Goal: Contribute content

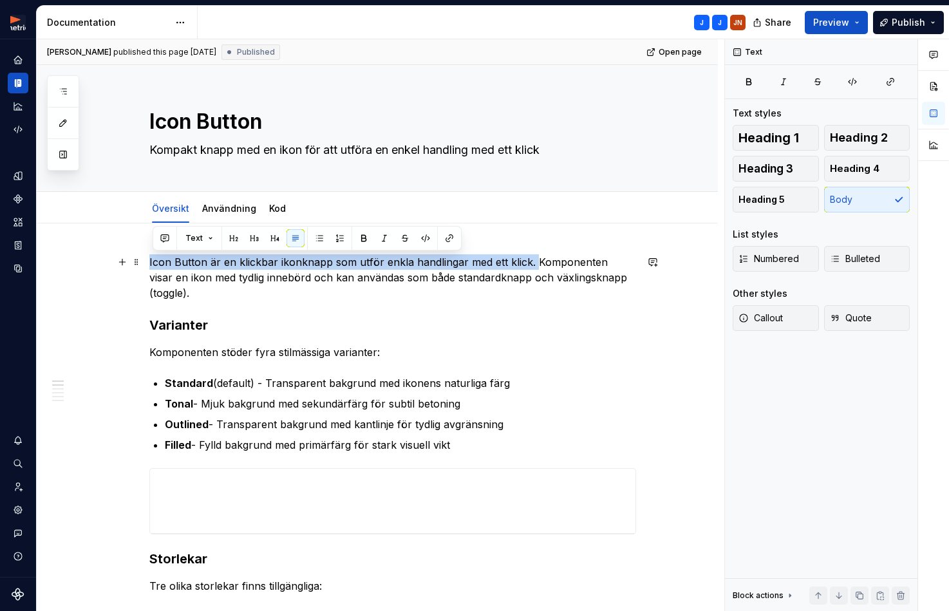
drag, startPoint x: 301, startPoint y: 267, endPoint x: 156, endPoint y: 265, distance: 144.8
click at [156, 265] on p "Icon Button är en klickbar ikonknapp som utför enkla handlingar med ett klick. …" at bounding box center [392, 277] width 487 height 46
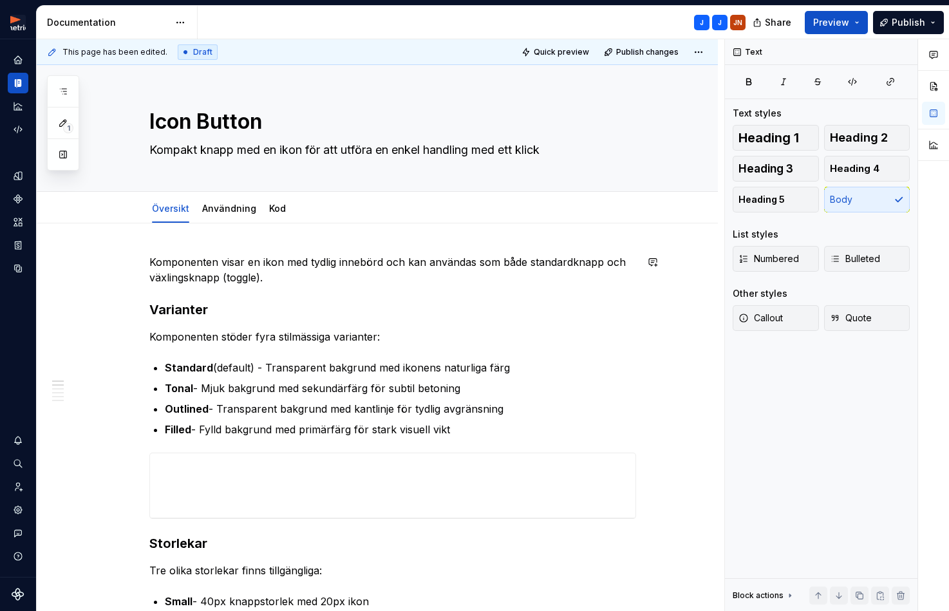
type textarea "*"
click at [322, 257] on p "Komponenten visar en ikon med tydlig innebörd och kan användas som både standar…" at bounding box center [392, 269] width 487 height 31
click at [321, 257] on p "Komponenten visar en ikon med tydlig innebörd och kan användas som både standar…" at bounding box center [392, 269] width 487 height 31
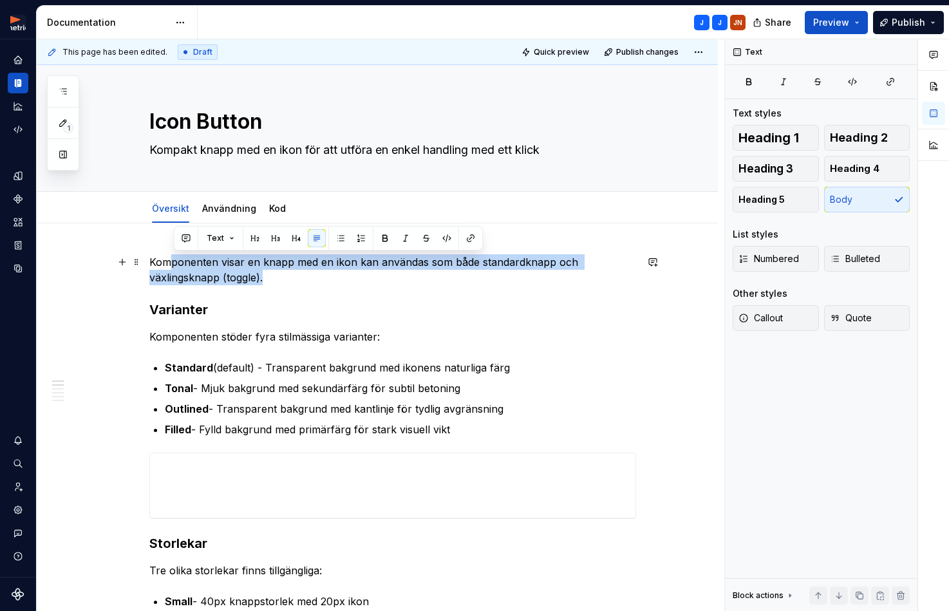
drag, startPoint x: 294, startPoint y: 273, endPoint x: 146, endPoint y: 265, distance: 148.3
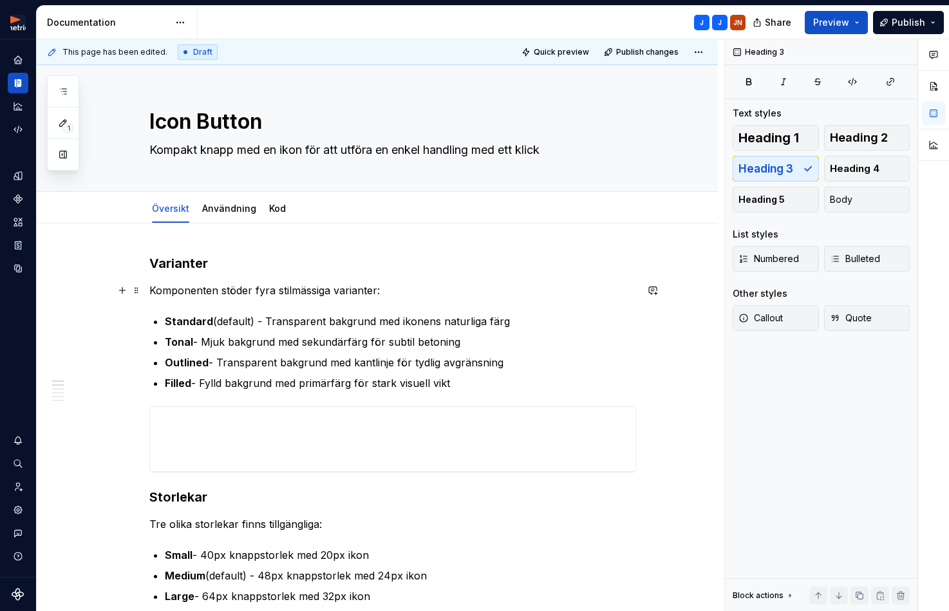
scroll to position [4, 0]
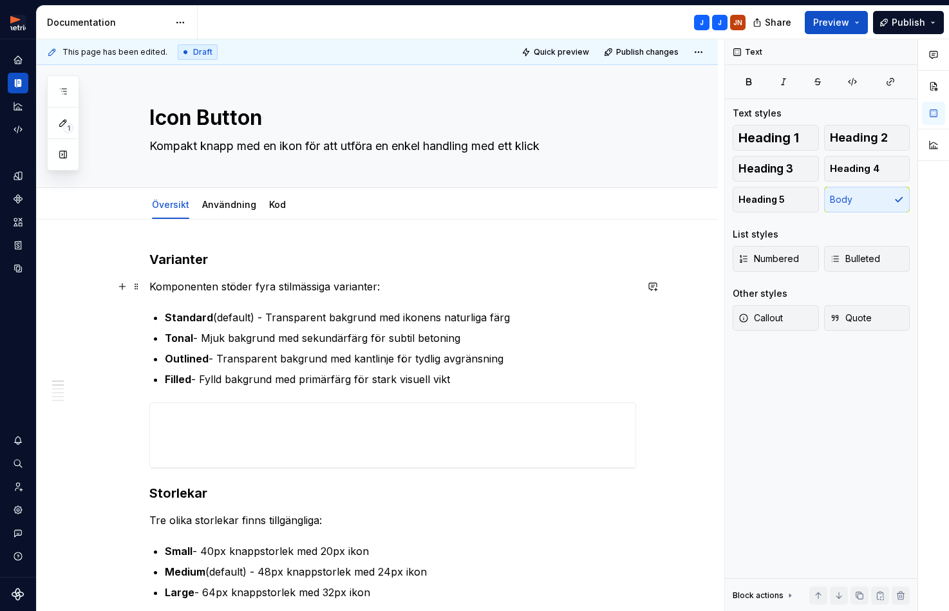
drag, startPoint x: 377, startPoint y: 288, endPoint x: 385, endPoint y: 288, distance: 7.7
click at [379, 288] on p "Komponenten stöder fyra stilmässiga varianter:" at bounding box center [392, 286] width 487 height 15
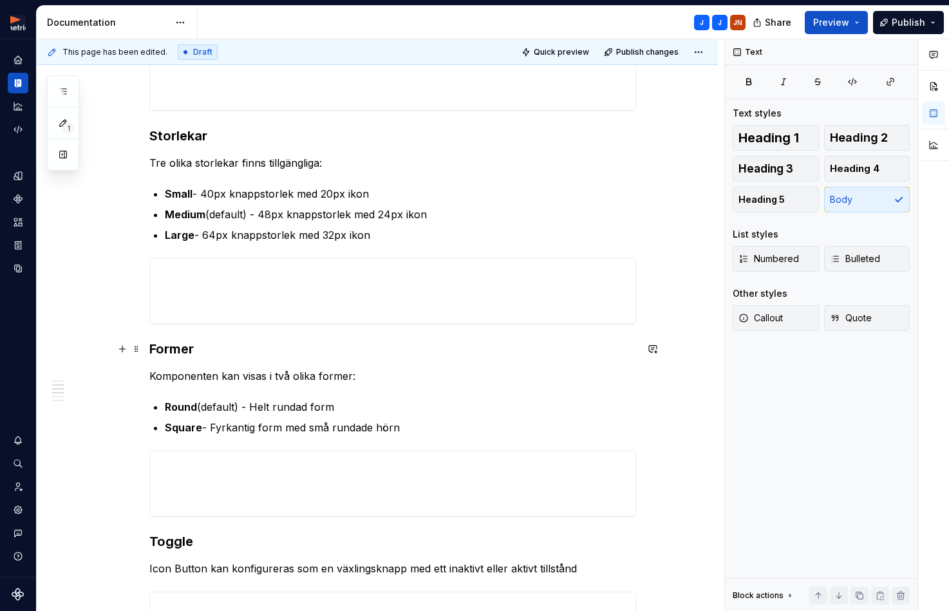
scroll to position [364, 0]
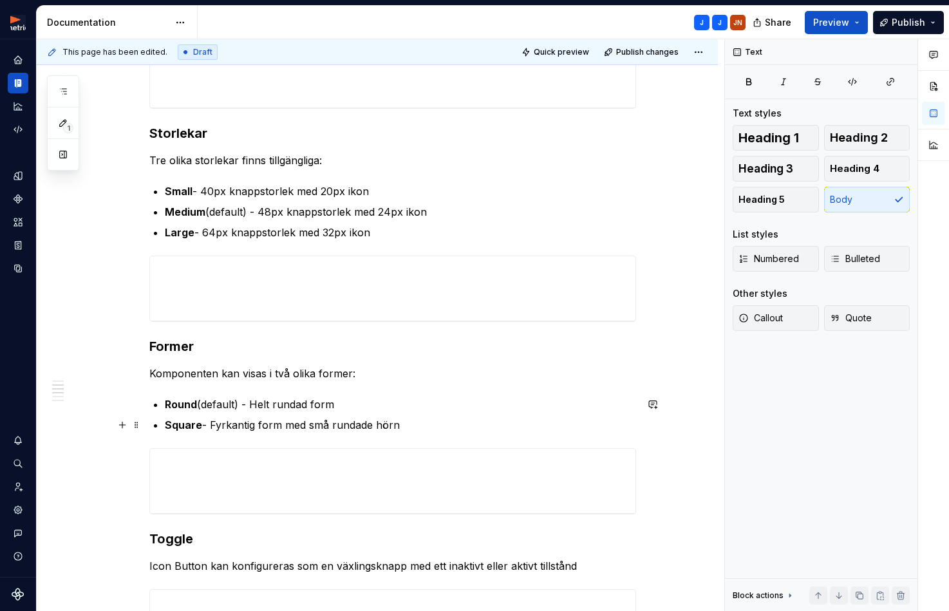
click at [321, 422] on p "Square - Fyrkantig form med små rundade hörn" at bounding box center [400, 424] width 471 height 15
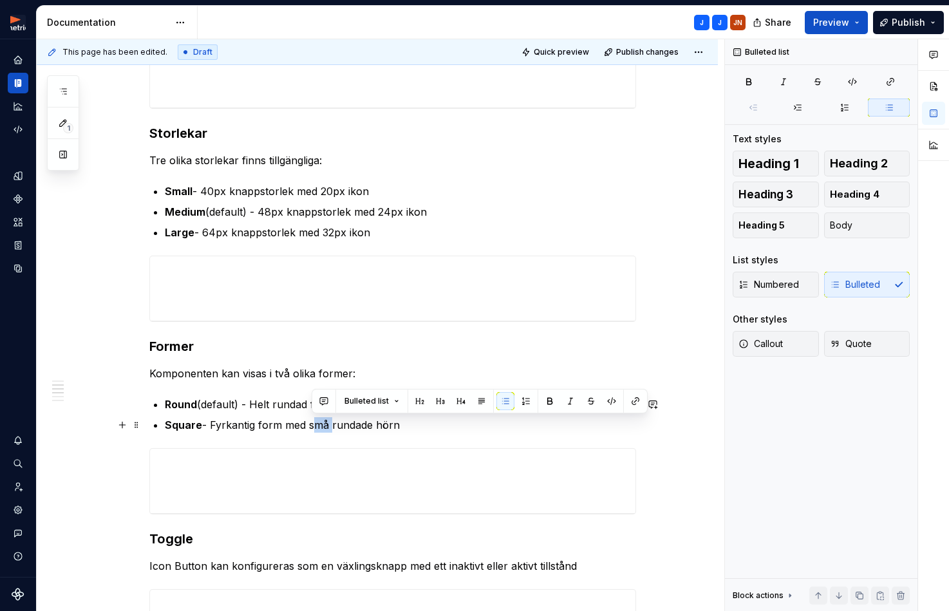
click at [321, 422] on p "Square - Fyrkantig form med små rundade hörn" at bounding box center [400, 424] width 471 height 15
click at [427, 416] on ul "Round (default) - Helt rundad form Square - Fyrkantig form med lätt rundade hörn" at bounding box center [400, 415] width 471 height 36
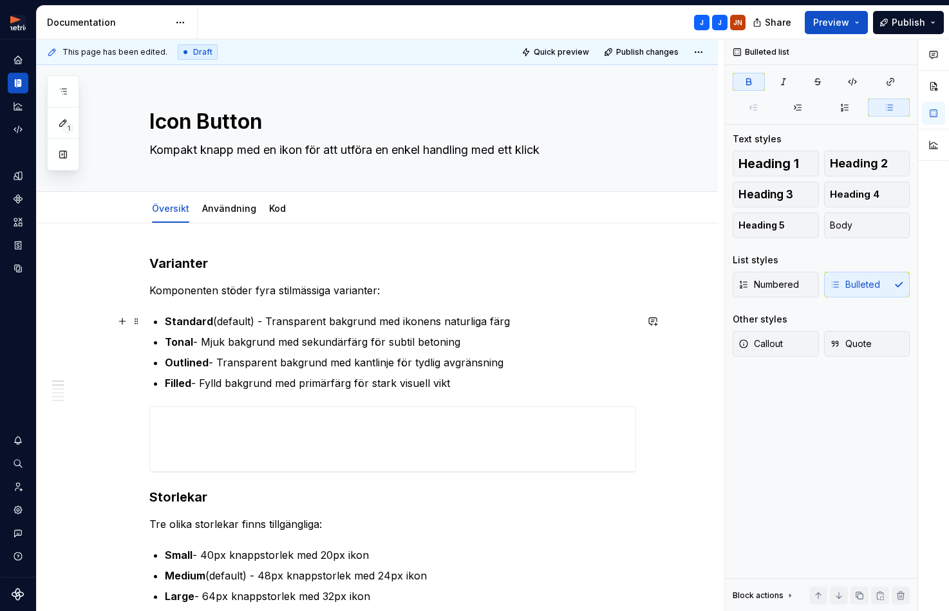
scroll to position [0, 0]
click at [237, 320] on p "Standard (default) - Transparent bakgrund med ikonens naturliga färg" at bounding box center [400, 321] width 471 height 15
click at [238, 320] on p "Standard (default) - Transparent bakgrund med ikonens naturliga färg" at bounding box center [400, 321] width 471 height 15
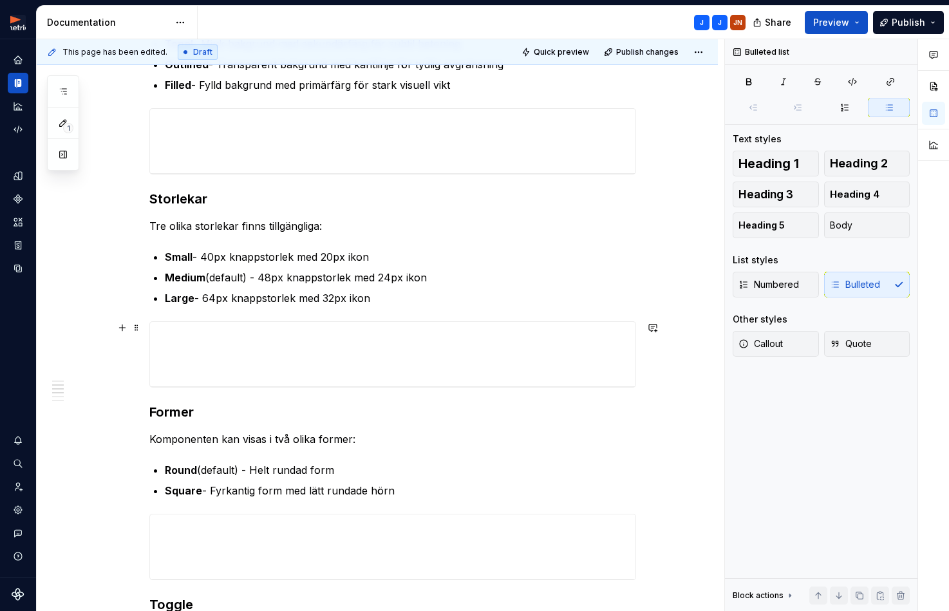
scroll to position [299, 0]
click at [219, 467] on p "Round (default) - Helt rundad form" at bounding box center [400, 468] width 471 height 15
click at [223, 467] on p "Round (standard) - Helt rundad form" at bounding box center [400, 468] width 471 height 15
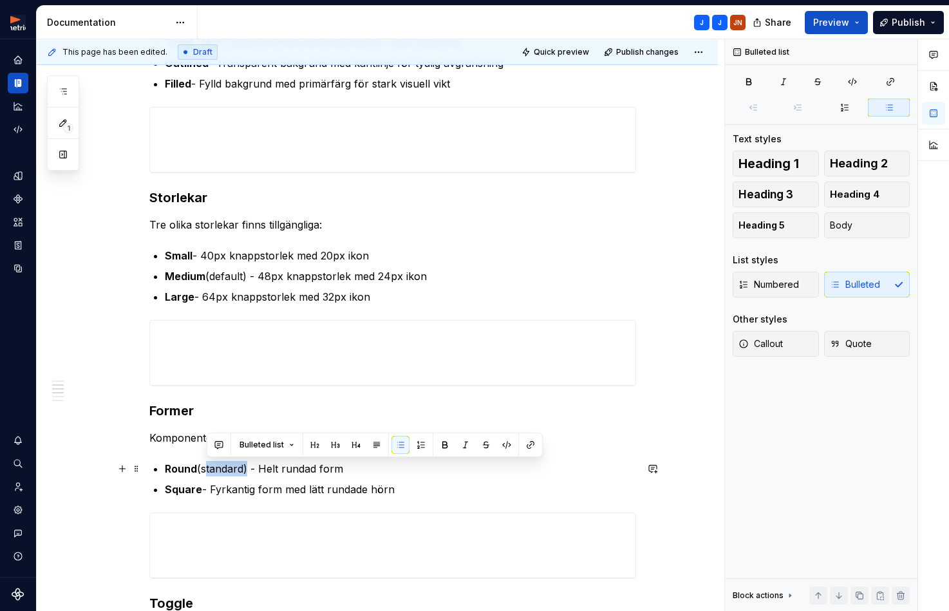
drag, startPoint x: 223, startPoint y: 467, endPoint x: 201, endPoint y: 468, distance: 21.9
click at [223, 467] on p "Round (standard) - Helt rundad form" at bounding box center [400, 468] width 471 height 15
copy p "standard"
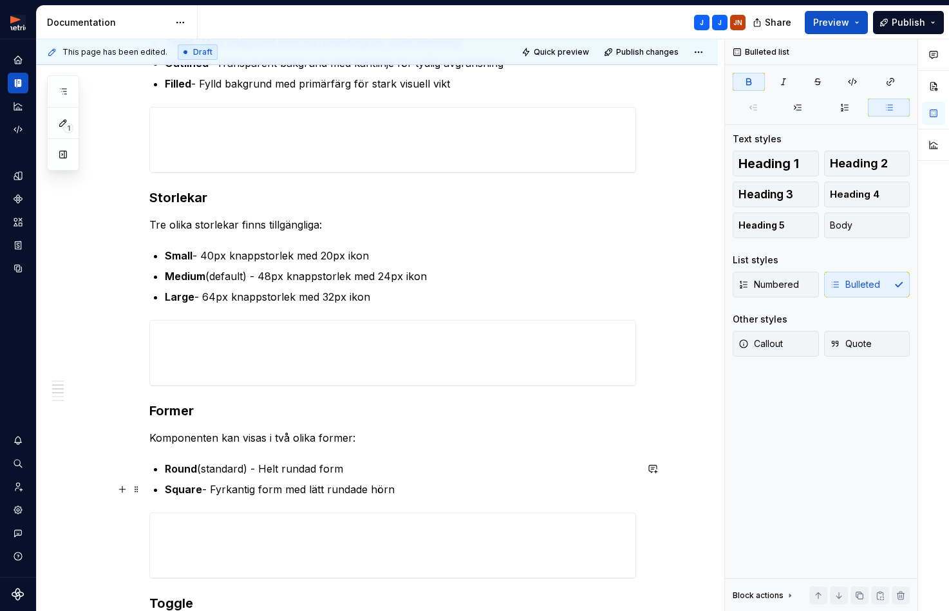
click at [238, 478] on ul "Round (standard) - Helt rundad form Square - Fyrkantig form med lätt rundade hö…" at bounding box center [400, 479] width 471 height 36
click at [269, 471] on p "Round (standard) - Helt rundad form" at bounding box center [400, 468] width 471 height 15
click at [234, 272] on p "Medium (default) - 48px knappstorlek med 24px ikon" at bounding box center [400, 275] width 471 height 15
drag, startPoint x: 234, startPoint y: 272, endPoint x: 229, endPoint y: 290, distance: 19.5
click at [234, 272] on p "Medium (default) - 48px knappstorlek med 24px ikon" at bounding box center [400, 275] width 471 height 15
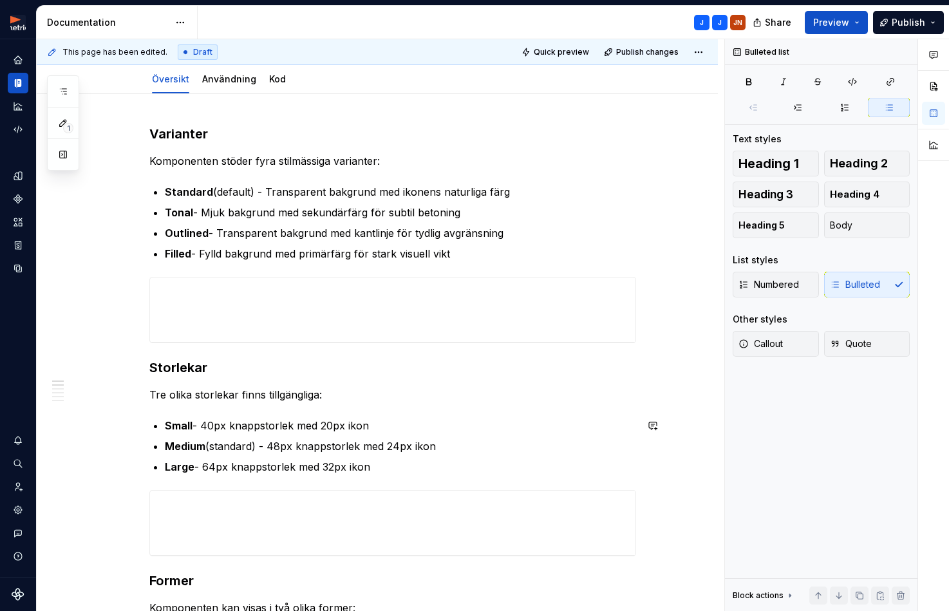
scroll to position [87, 0]
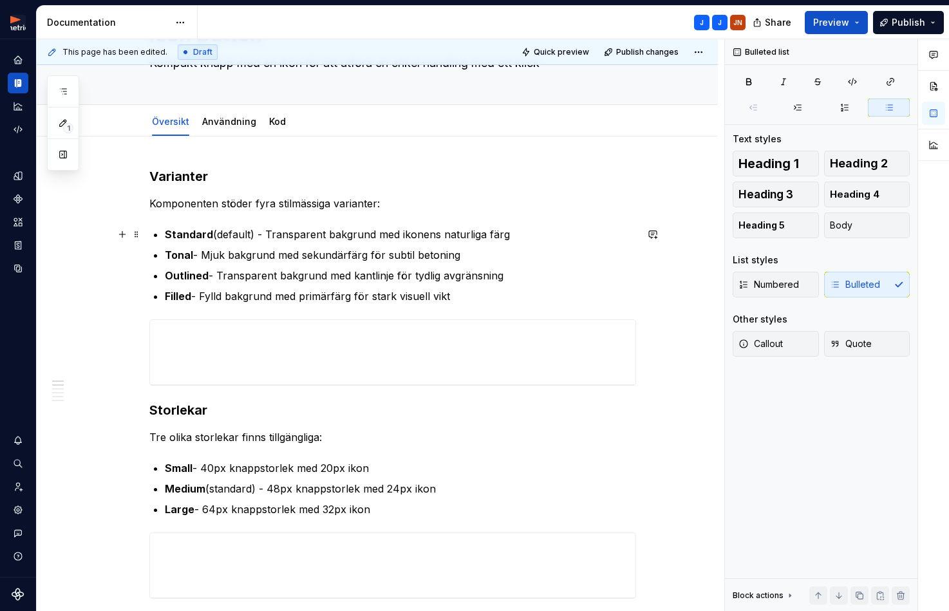
click at [229, 239] on p "Standard (default) - Transparent bakgrund med ikonens naturliga färg" at bounding box center [400, 234] width 471 height 15
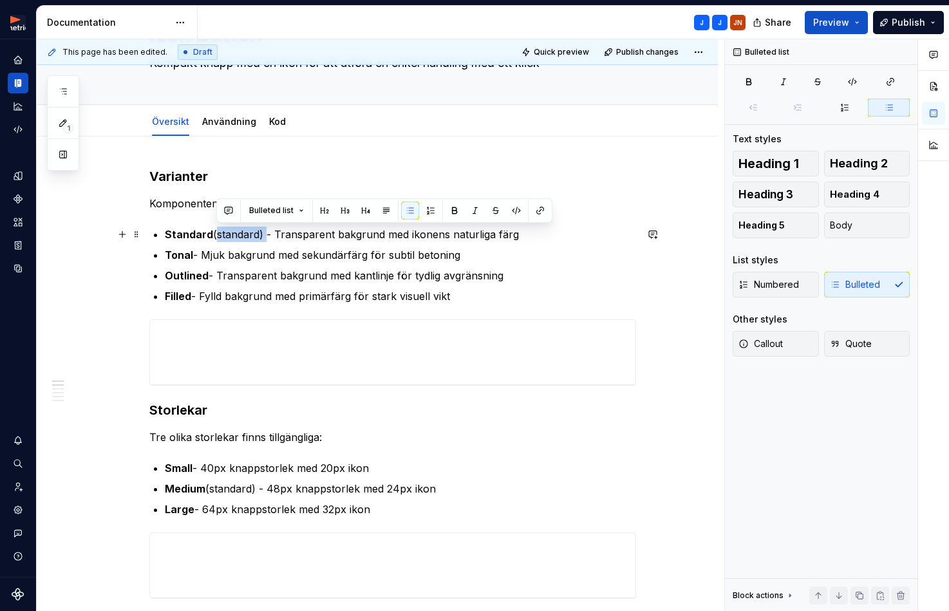
drag, startPoint x: 267, startPoint y: 236, endPoint x: 216, endPoint y: 238, distance: 50.2
click at [216, 238] on p "Standard (standard) - Transparent bakgrund med ikonens naturliga färg" at bounding box center [400, 234] width 471 height 15
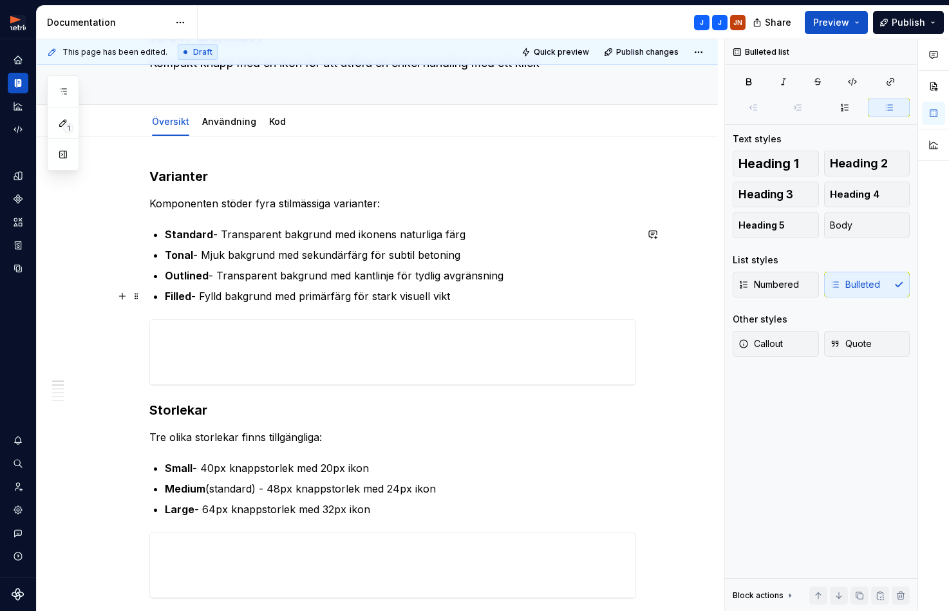
drag, startPoint x: 261, startPoint y: 290, endPoint x: 249, endPoint y: 295, distance: 13.3
click at [261, 290] on p "Filled - Fylld bakgrund med primärfärg för stark visuell vikt" at bounding box center [400, 295] width 471 height 15
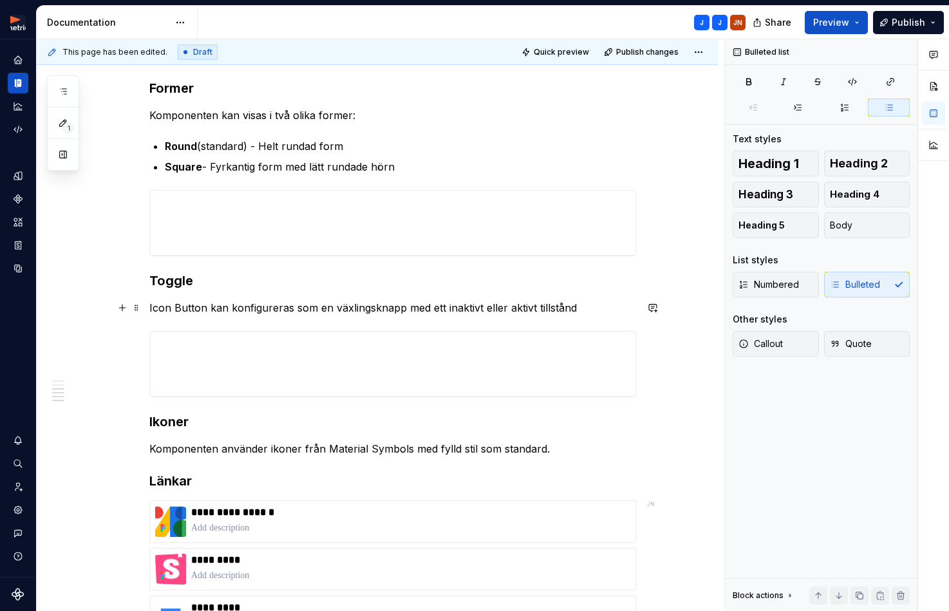
scroll to position [622, 0]
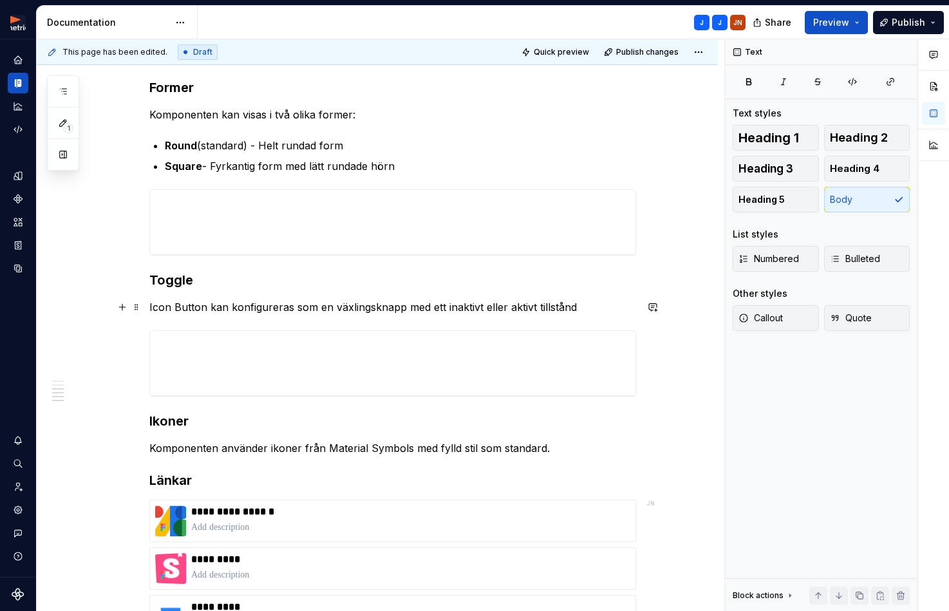
click at [583, 310] on p "Icon Button kan konfigureras som en växlingsknapp med ett inaktivt eller aktivt…" at bounding box center [392, 306] width 487 height 15
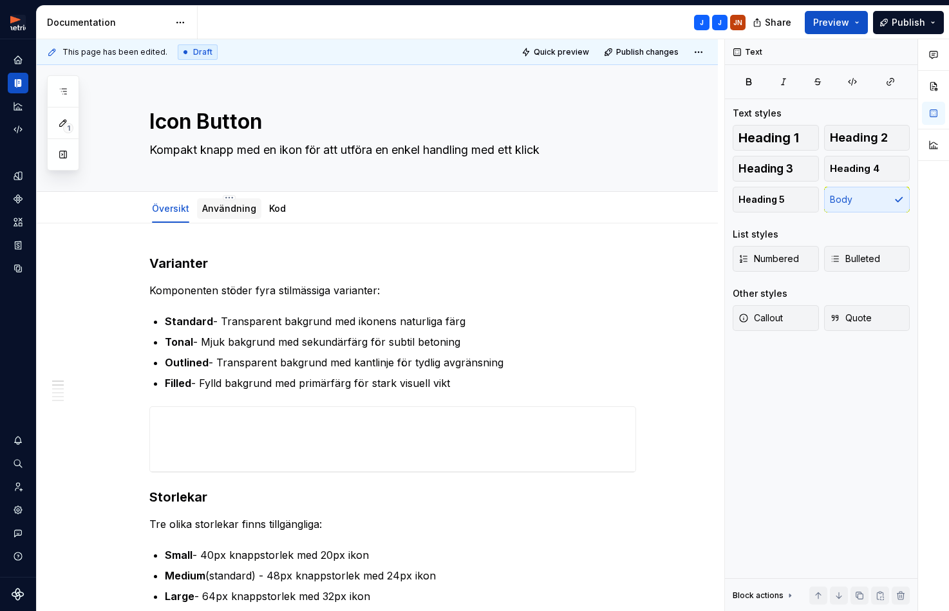
scroll to position [0, 0]
click at [229, 209] on link "Användning" at bounding box center [229, 208] width 54 height 11
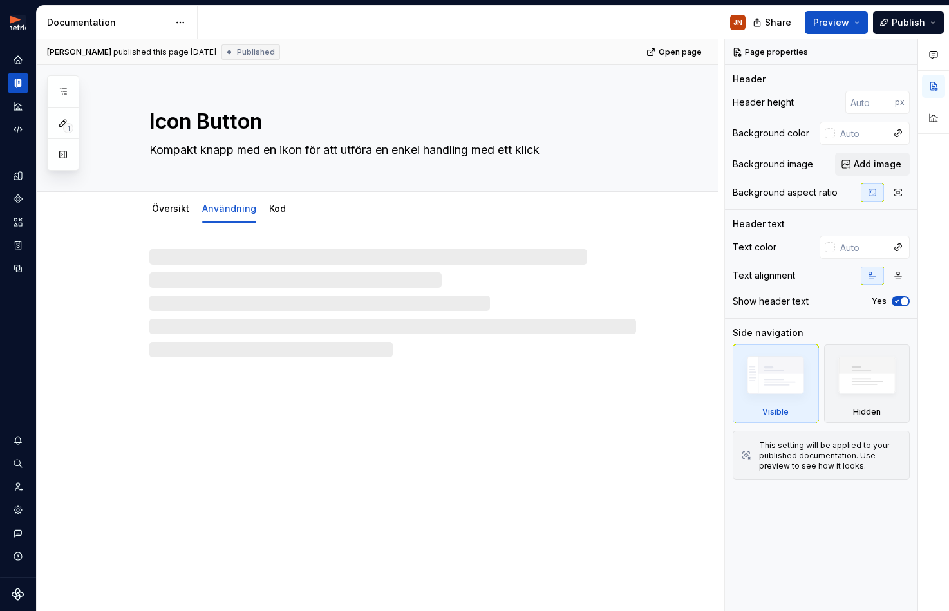
type textarea "*"
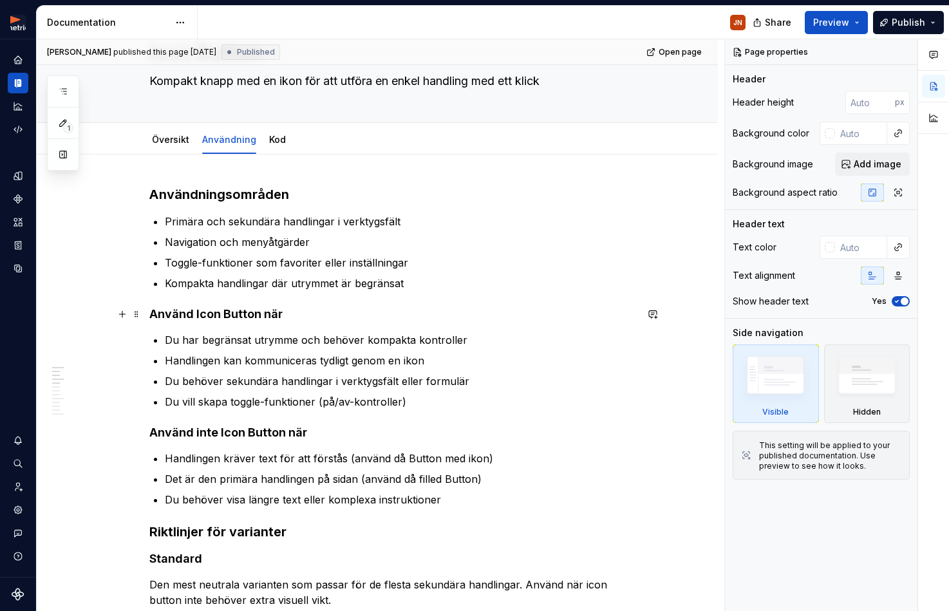
scroll to position [71, 0]
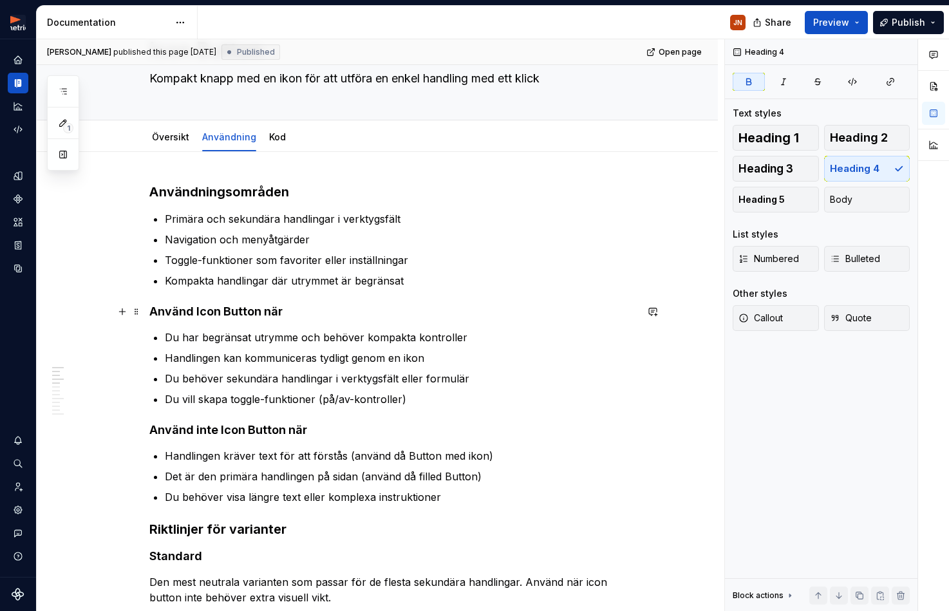
click at [179, 307] on strong "Använd Icon Button när" at bounding box center [215, 311] width 133 height 14
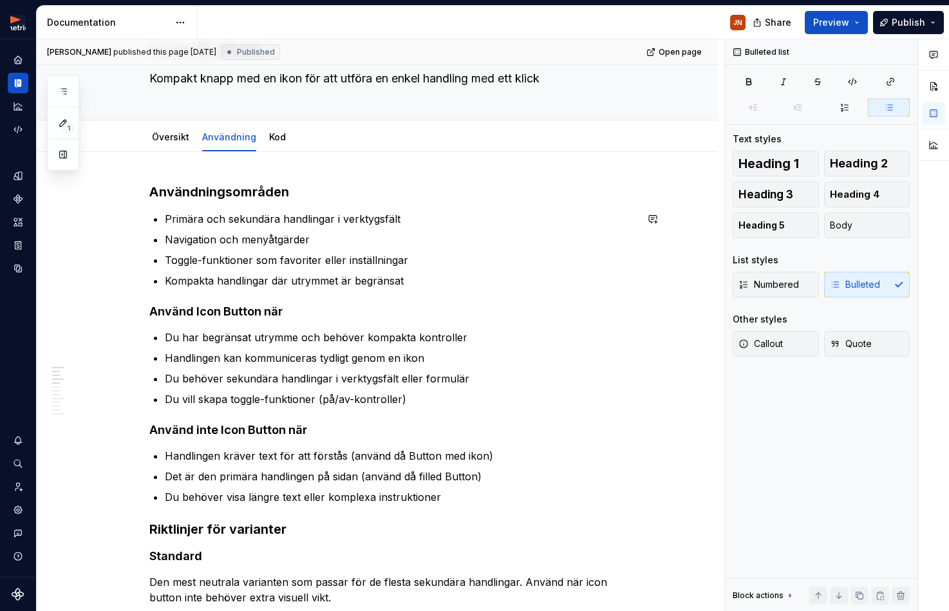
click at [220, 197] on h3 "Användningsområden" at bounding box center [392, 192] width 487 height 18
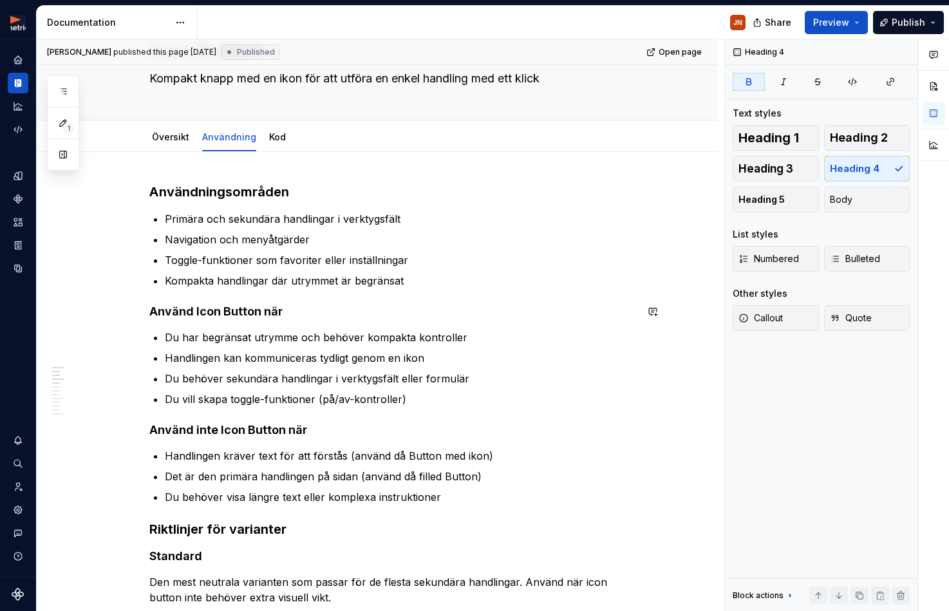
click at [222, 199] on h3 "Användningsområden" at bounding box center [392, 192] width 487 height 18
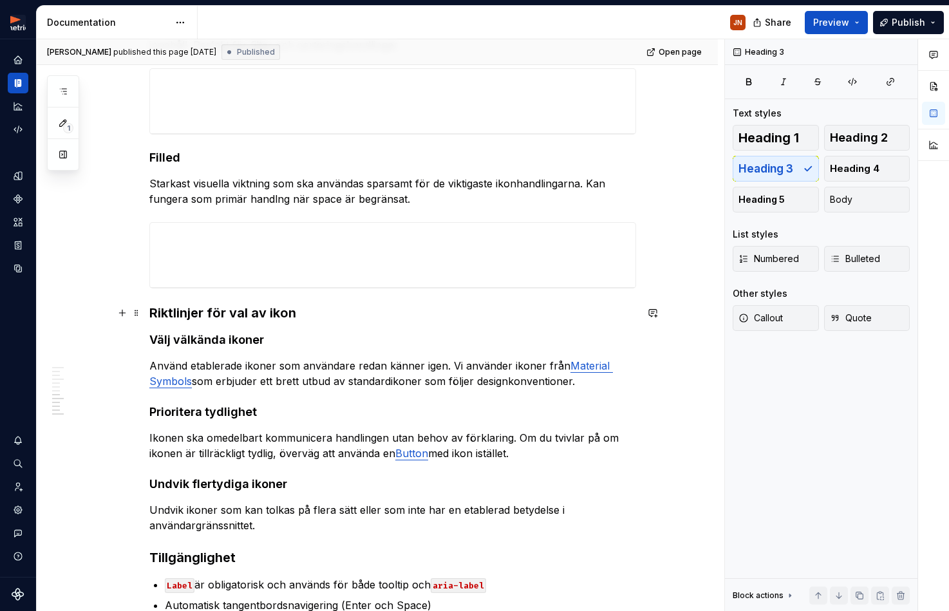
scroll to position [933, 0]
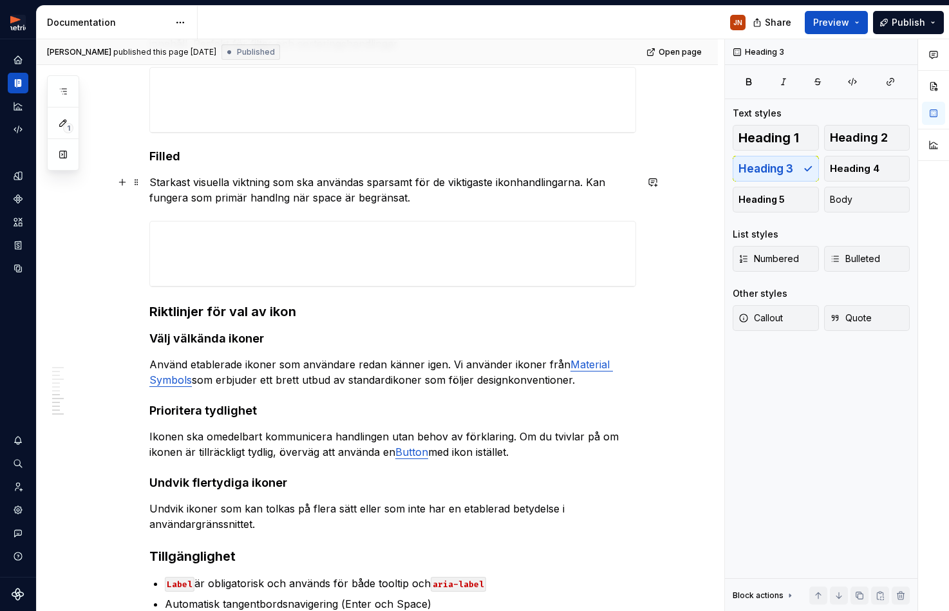
click at [319, 194] on p "Starkast visuella viktning som ska användas sparsamt för de viktigaste ikonhand…" at bounding box center [392, 189] width 487 height 31
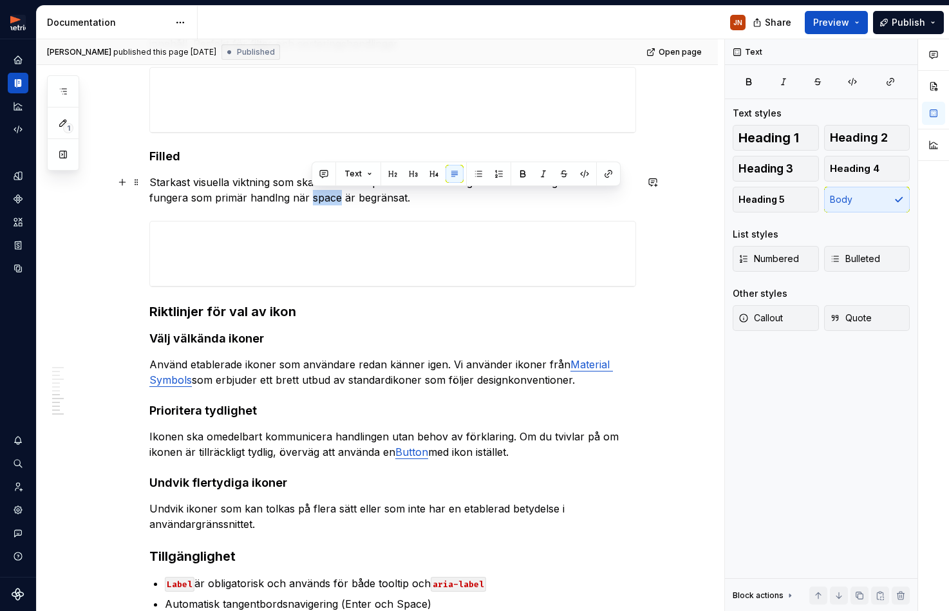
click at [319, 194] on p "Starkast visuella viktning som ska användas sparsamt för de viktigaste ikonhand…" at bounding box center [392, 189] width 487 height 31
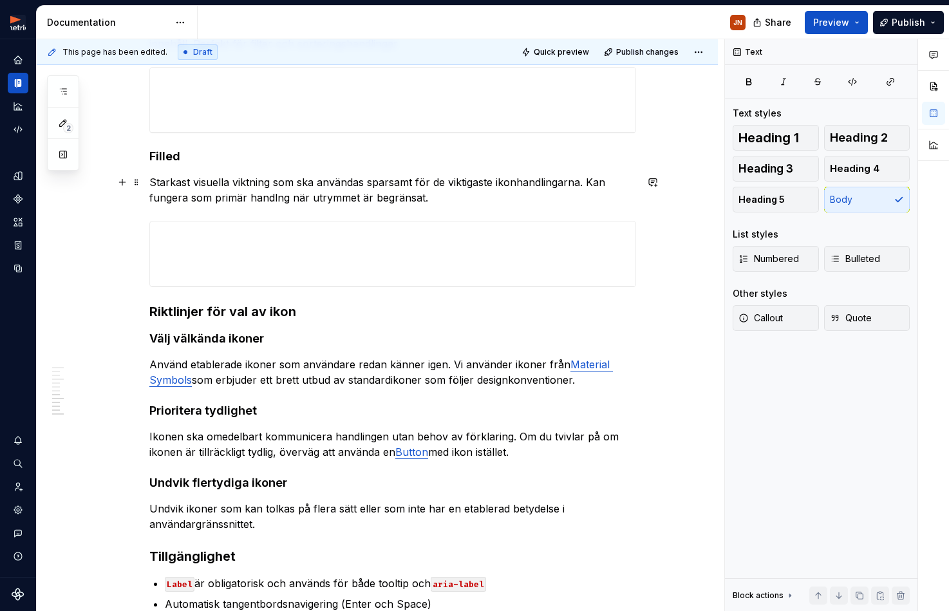
drag, startPoint x: 271, startPoint y: 198, endPoint x: 333, endPoint y: 197, distance: 61.8
click at [271, 198] on p "Starkast visuella viktning som ska användas sparsamt för de viktigaste ikonhand…" at bounding box center [392, 189] width 487 height 31
click at [276, 200] on p "Starkast visuella viktning som ska användas sparsamt för de viktigaste ikonhand…" at bounding box center [392, 189] width 487 height 31
click at [465, 186] on p "Starkast visuella viktning som ska användas sparsamt för de viktigaste ikonhand…" at bounding box center [392, 189] width 487 height 31
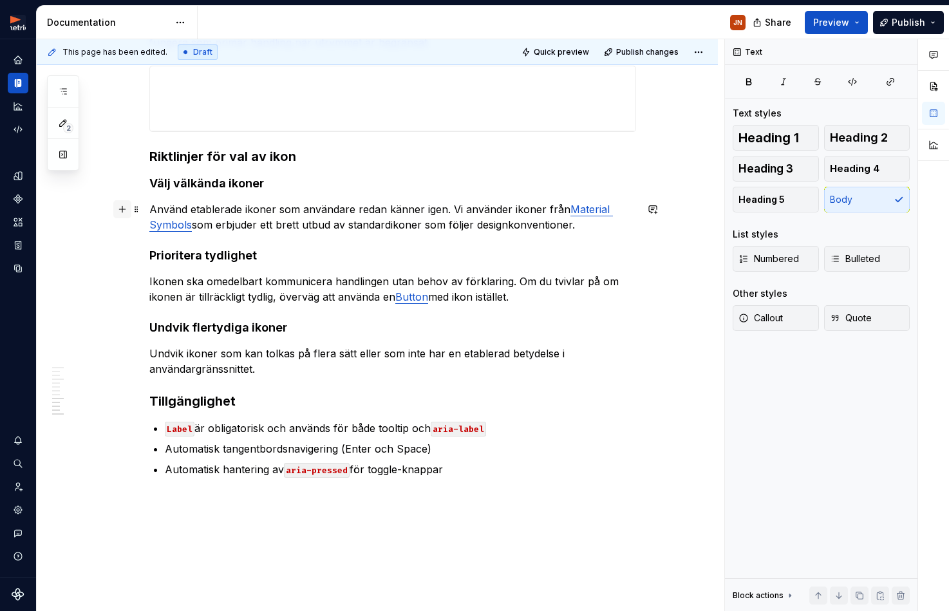
scroll to position [1090, 0]
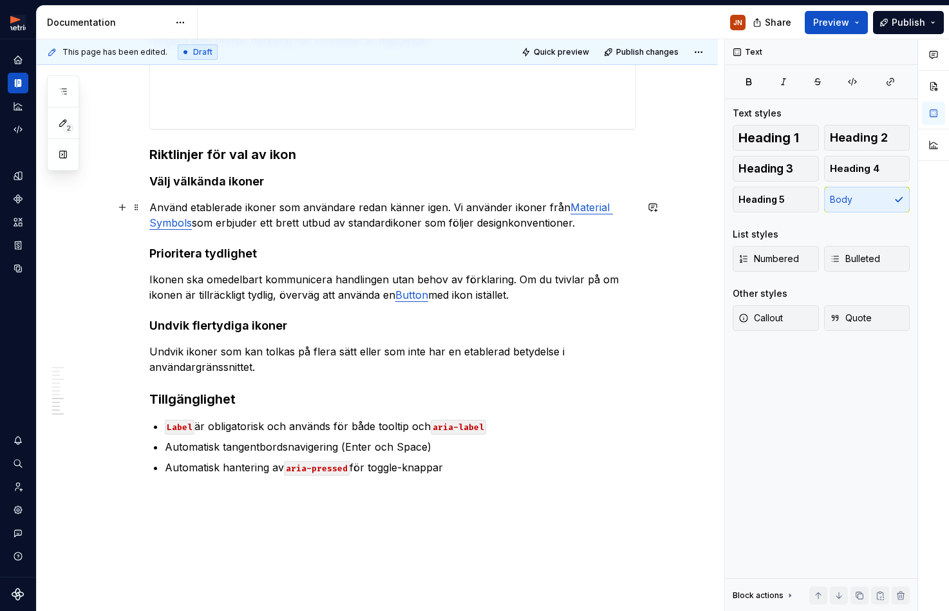
click at [355, 205] on p "Använd etablerade ikoner som användare redan känner igen. Vi använder ikoner fr…" at bounding box center [392, 215] width 487 height 31
click at [365, 221] on p "Använd etablerade ikoner som användare redan känner igen. Vi använder ikoner fr…" at bounding box center [392, 215] width 487 height 31
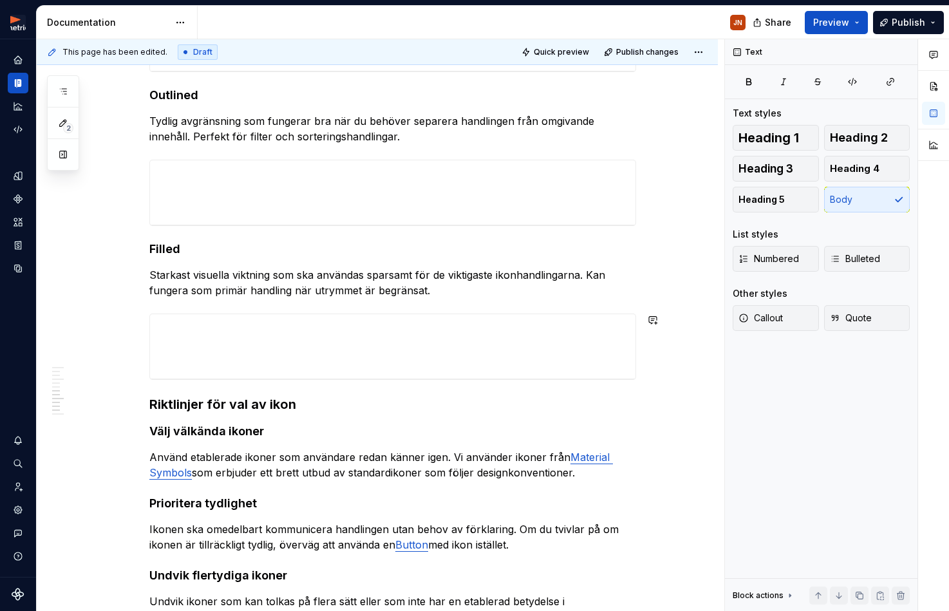
scroll to position [857, 0]
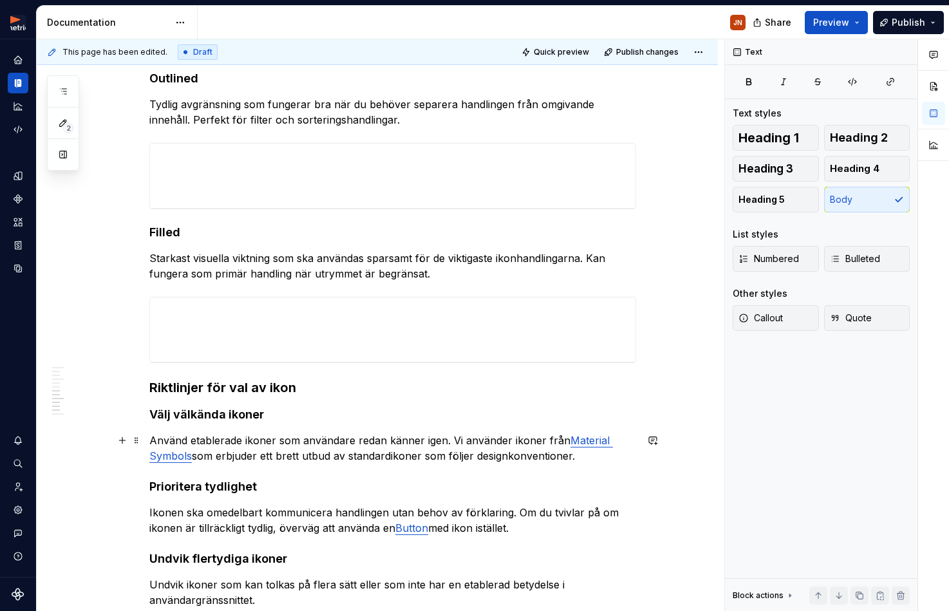
click at [456, 440] on p "Använd etablerade ikoner som användare redan känner igen. Vi använder ikoner fr…" at bounding box center [392, 448] width 487 height 31
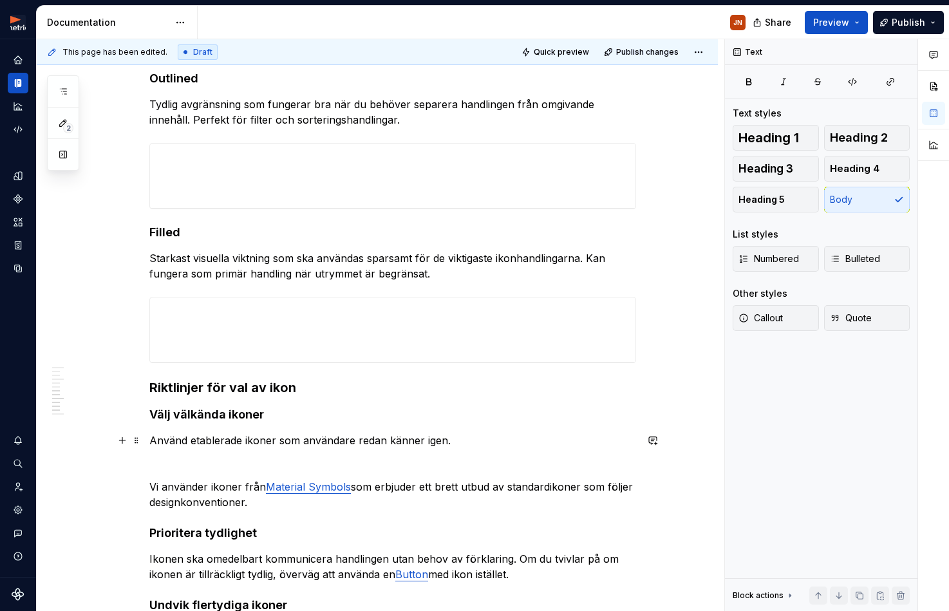
click at [534, 445] on p "Använd etablerade ikoner som användare redan känner igen." at bounding box center [392, 440] width 487 height 15
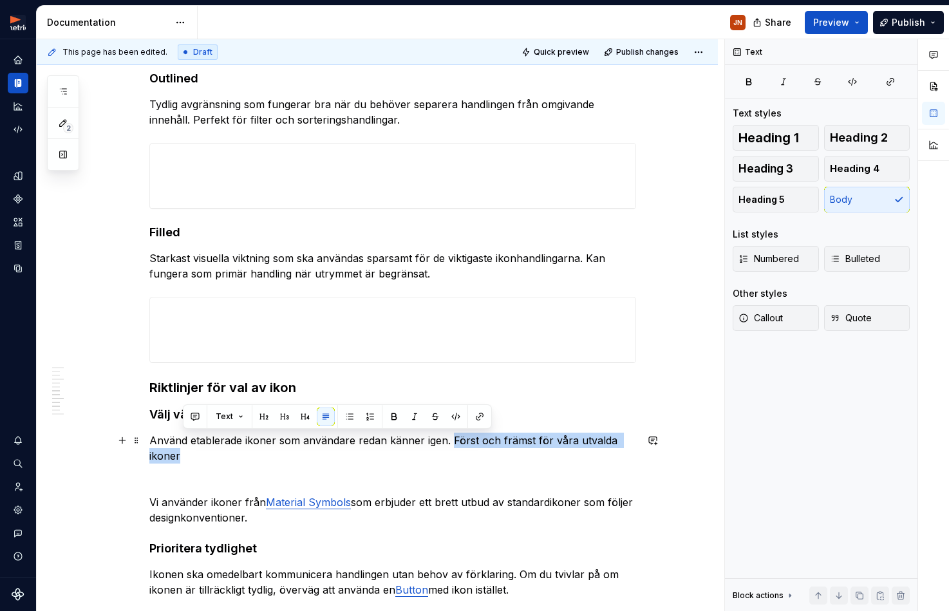
drag, startPoint x: 454, startPoint y: 438, endPoint x: 450, endPoint y: 447, distance: 9.8
click at [450, 447] on p "Använd etablerade ikoner som användare redan känner igen. Först och främst för …" at bounding box center [392, 448] width 487 height 31
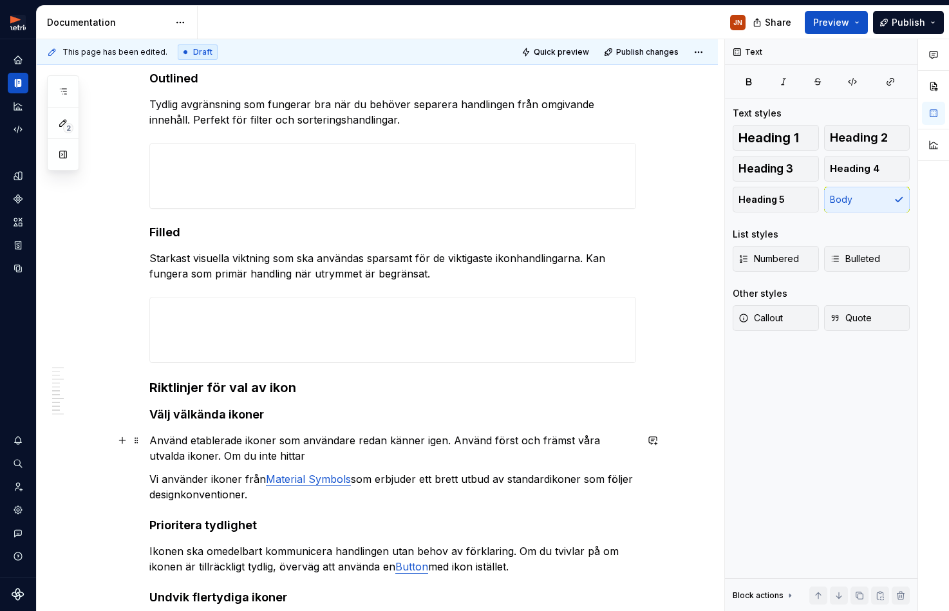
click at [283, 459] on p "Använd etablerade ikoner som användare redan känner igen. Använd först och främ…" at bounding box center [392, 448] width 487 height 31
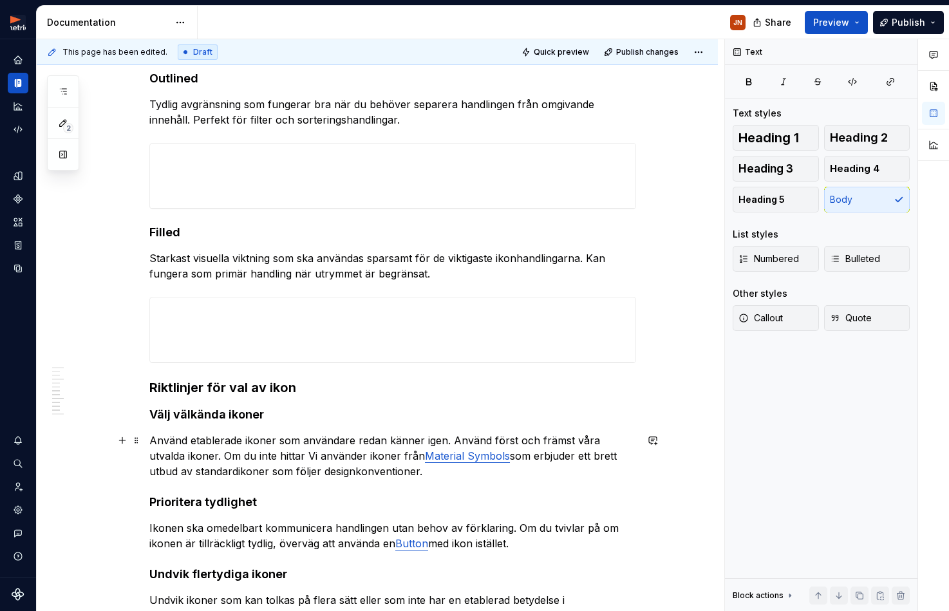
click at [181, 456] on p "Använd etablerade ikoner som användare redan känner igen. Använd först och främ…" at bounding box center [392, 456] width 487 height 46
type textarea "*"
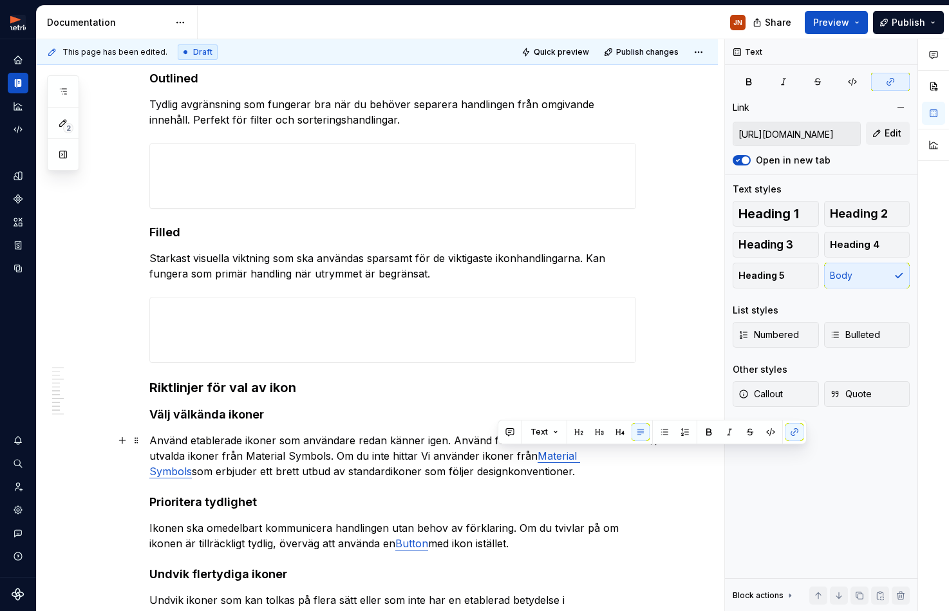
drag, startPoint x: 564, startPoint y: 458, endPoint x: 500, endPoint y: 461, distance: 64.4
click at [500, 461] on link "Material Symbols" at bounding box center [364, 463] width 431 height 28
click at [889, 80] on icon "button" at bounding box center [890, 82] width 10 height 10
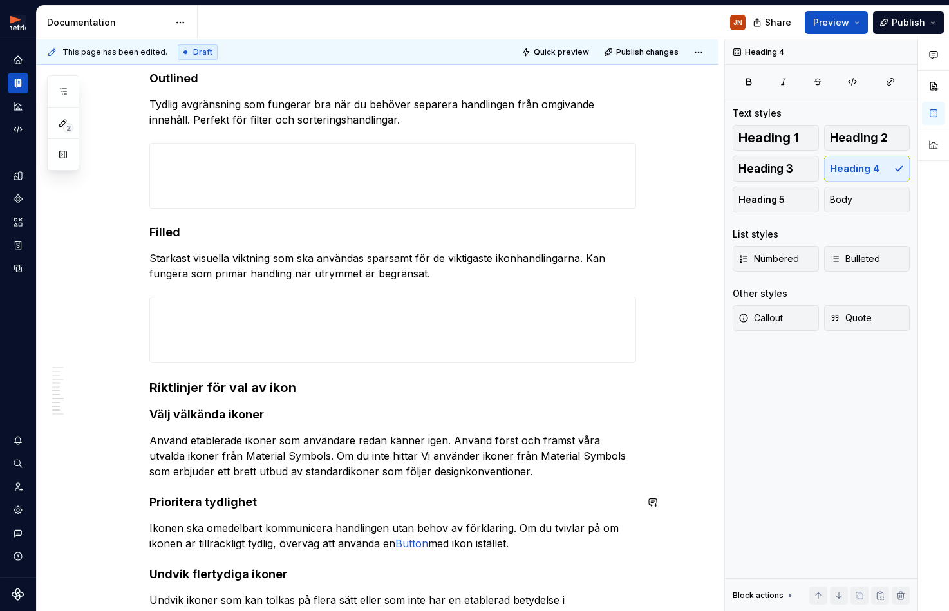
drag, startPoint x: 513, startPoint y: 479, endPoint x: 519, endPoint y: 476, distance: 6.9
click at [514, 479] on div "Användningsområden Primära och sekundära handlingar i verktygsfält Navigation o…" at bounding box center [392, 75] width 487 height 1357
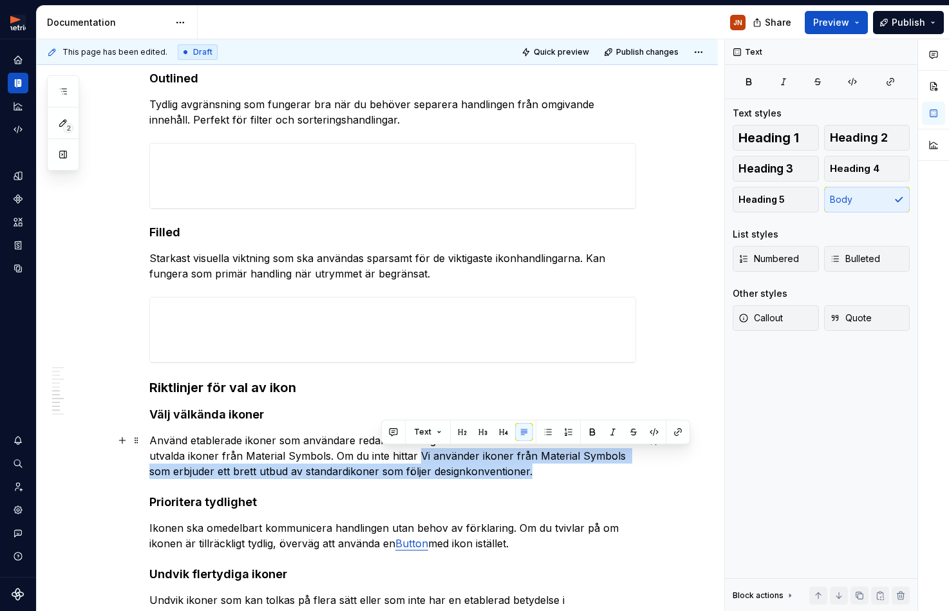
drag, startPoint x: 550, startPoint y: 467, endPoint x: 381, endPoint y: 459, distance: 168.9
click at [381, 459] on p "Använd etablerade ikoner som användare redan känner igen. Använd först och främ…" at bounding box center [392, 456] width 487 height 46
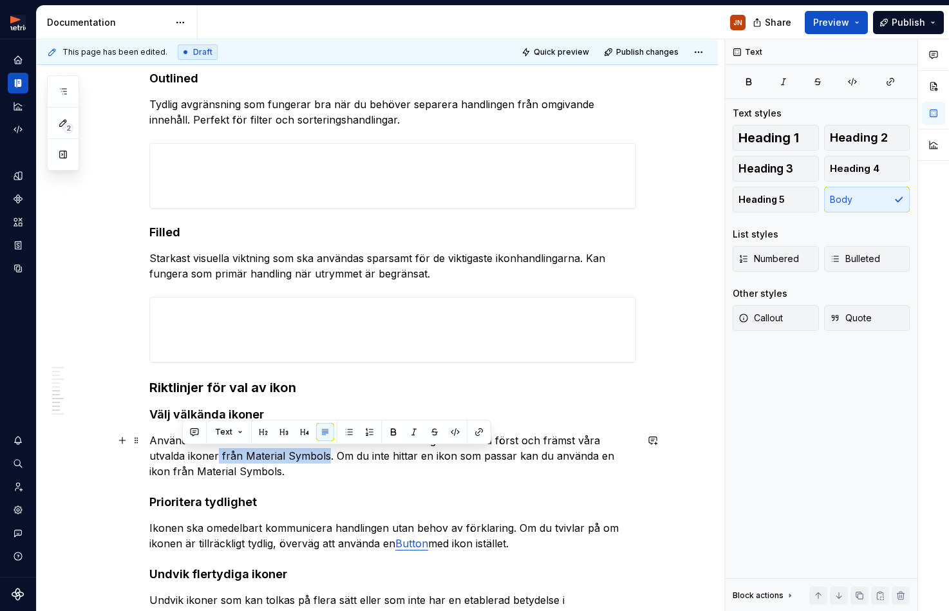
drag, startPoint x: 290, startPoint y: 454, endPoint x: 210, endPoint y: 456, distance: 80.5
click at [182, 457] on p "Använd etablerade ikoner som användare redan känner igen. Använd först och främ…" at bounding box center [392, 456] width 487 height 46
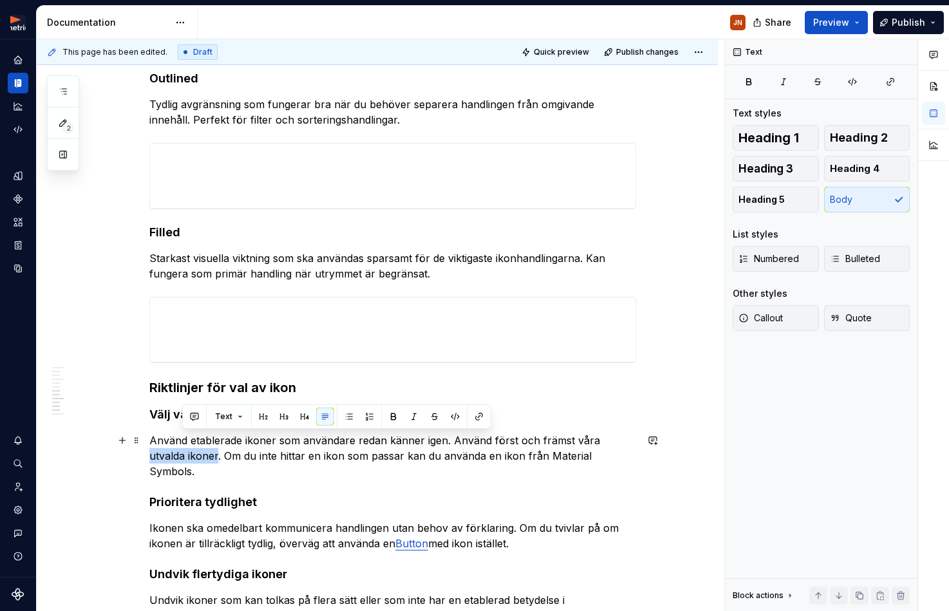
drag, startPoint x: 596, startPoint y: 440, endPoint x: 181, endPoint y: 456, distance: 415.5
click at [182, 456] on p "Använd etablerade ikoner som användare redan känner igen. Använd först och främ…" at bounding box center [392, 456] width 487 height 46
click at [478, 416] on button "button" at bounding box center [479, 416] width 18 height 18
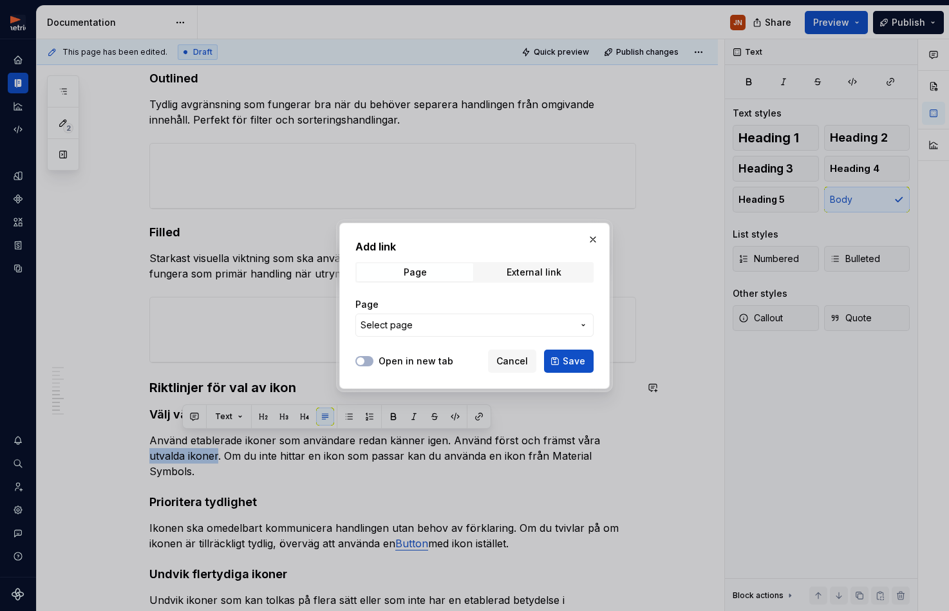
click at [447, 325] on span "Select page" at bounding box center [466, 325] width 212 height 13
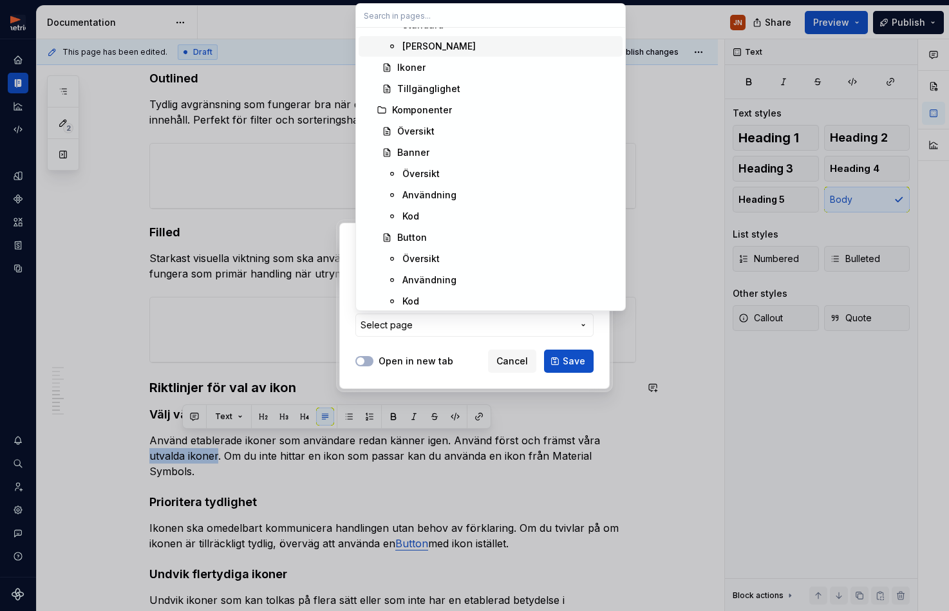
scroll to position [471, 0]
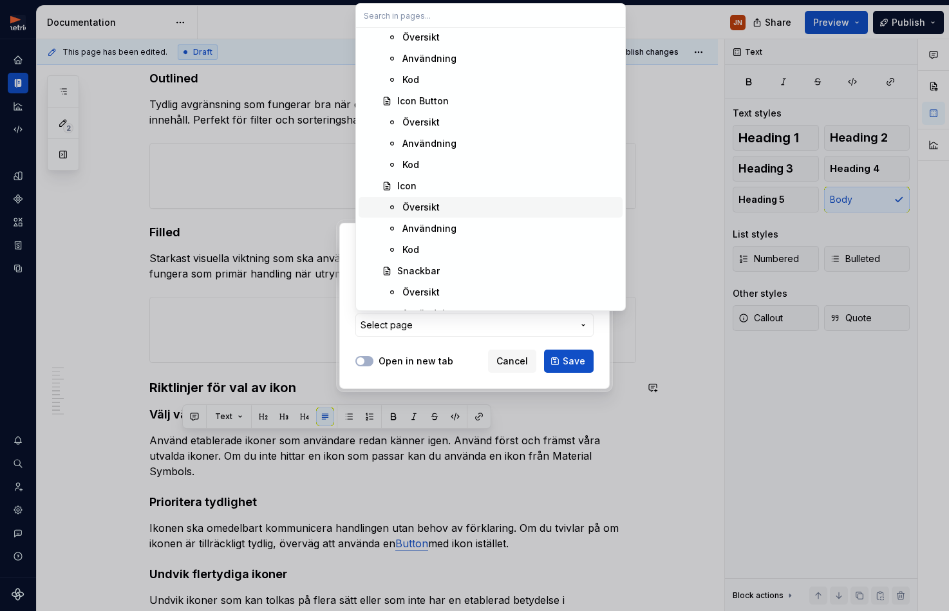
click at [423, 212] on div "Översikt" at bounding box center [420, 207] width 37 height 13
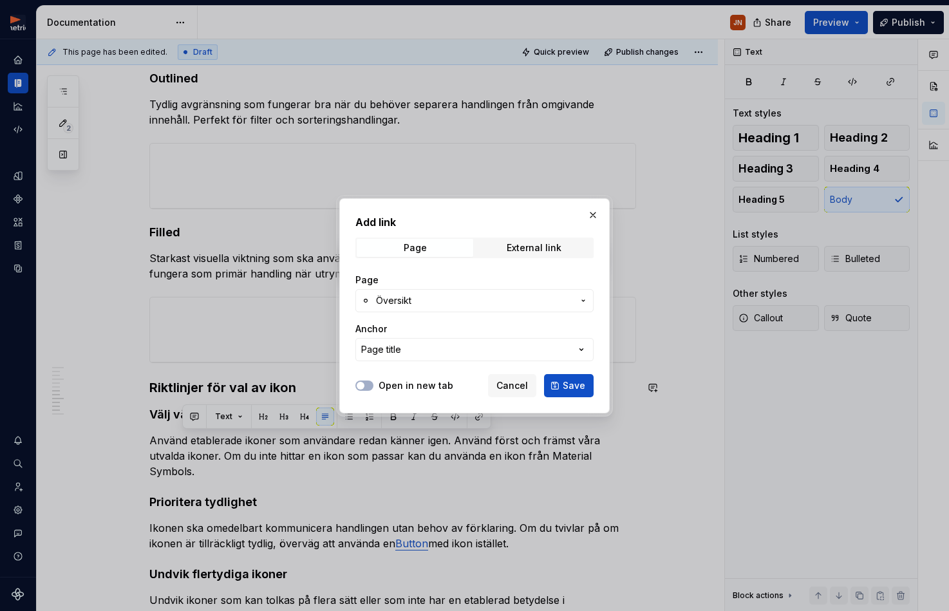
click at [427, 353] on button "Page title" at bounding box center [474, 349] width 238 height 23
drag, startPoint x: 427, startPoint y: 353, endPoint x: 416, endPoint y: 354, distance: 11.7
click at [427, 353] on div "Add link Page External link Page Översikt Anchor Page title Open in new tab Can…" at bounding box center [474, 305] width 949 height 611
click at [415, 349] on button "Page title" at bounding box center [474, 349] width 238 height 23
click at [355, 351] on div "Add link Page External link Page Översikt Anchor Page title Open in new tab Can…" at bounding box center [474, 305] width 949 height 611
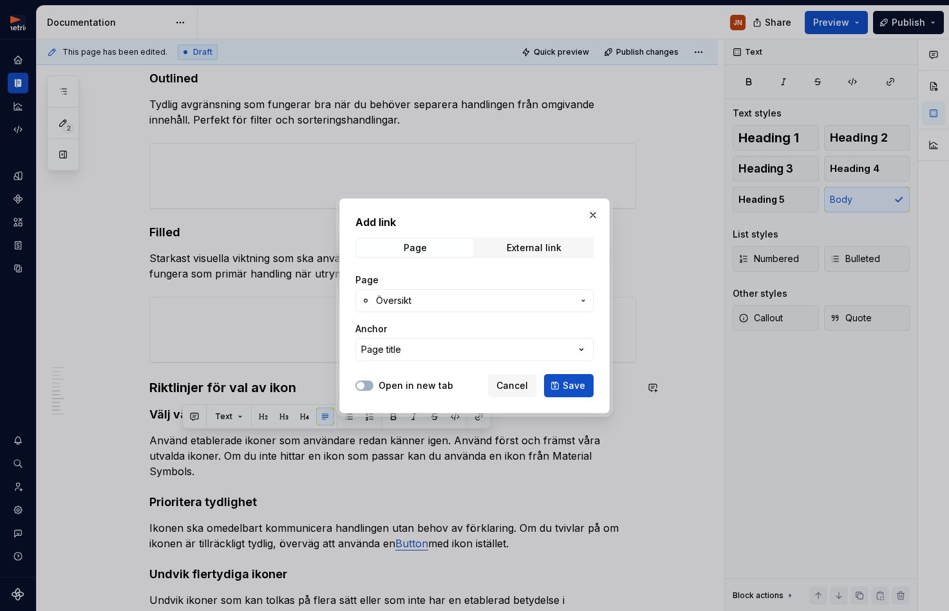
click at [424, 297] on span "Översikt" at bounding box center [474, 300] width 197 height 13
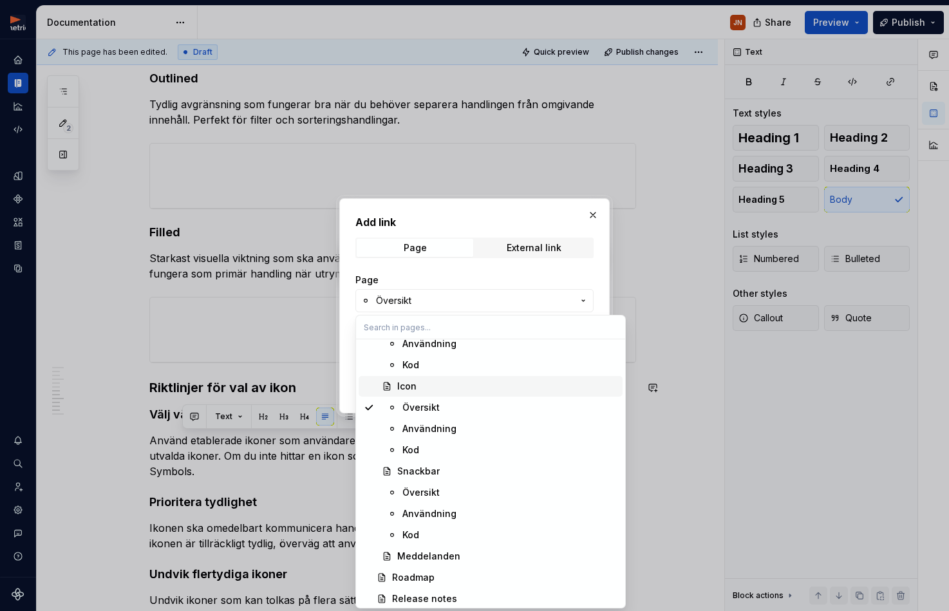
scroll to position [586, 0]
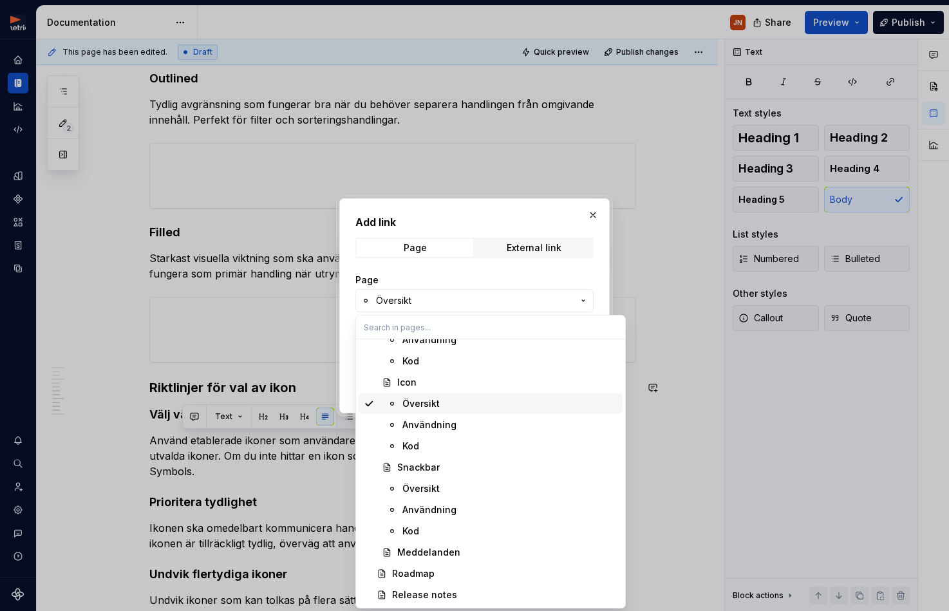
click at [444, 395] on span "Översikt" at bounding box center [491, 403] width 264 height 21
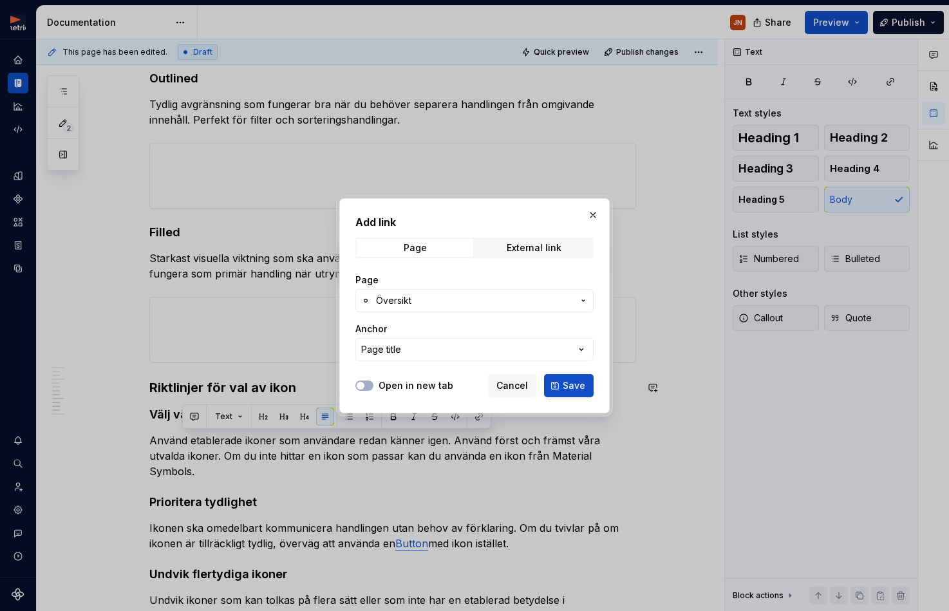
click at [473, 332] on div "Anchor" at bounding box center [474, 329] width 238 height 13
click at [471, 347] on button "Page title" at bounding box center [474, 349] width 238 height 23
type input "u"
click at [346, 364] on div "Add link Page External link Page Översikt Anchor Page title Open in new tab Can…" at bounding box center [474, 305] width 949 height 611
click at [561, 231] on div "Add link Page External link Page Översikt Anchor Page title" at bounding box center [474, 291] width 238 height 154
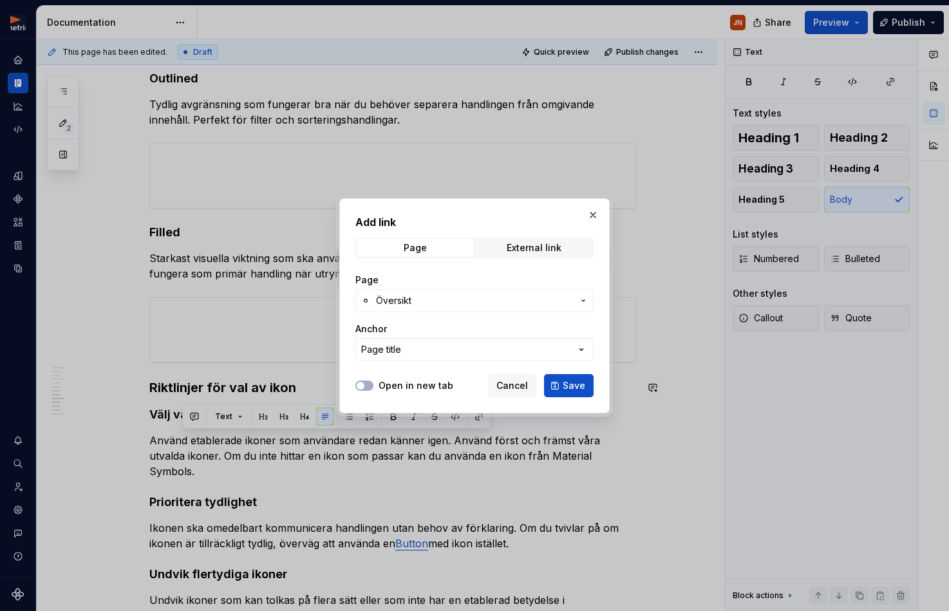
drag, startPoint x: 550, startPoint y: 241, endPoint x: 511, endPoint y: 247, distance: 39.8
click at [547, 243] on span "External link" at bounding box center [534, 248] width 117 height 18
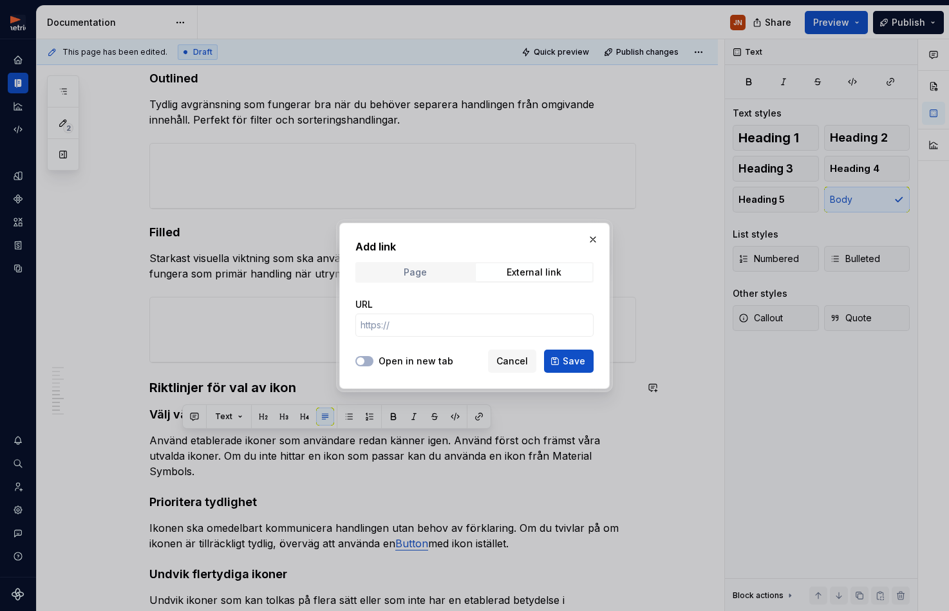
click at [432, 265] on span "Page" at bounding box center [415, 272] width 117 height 18
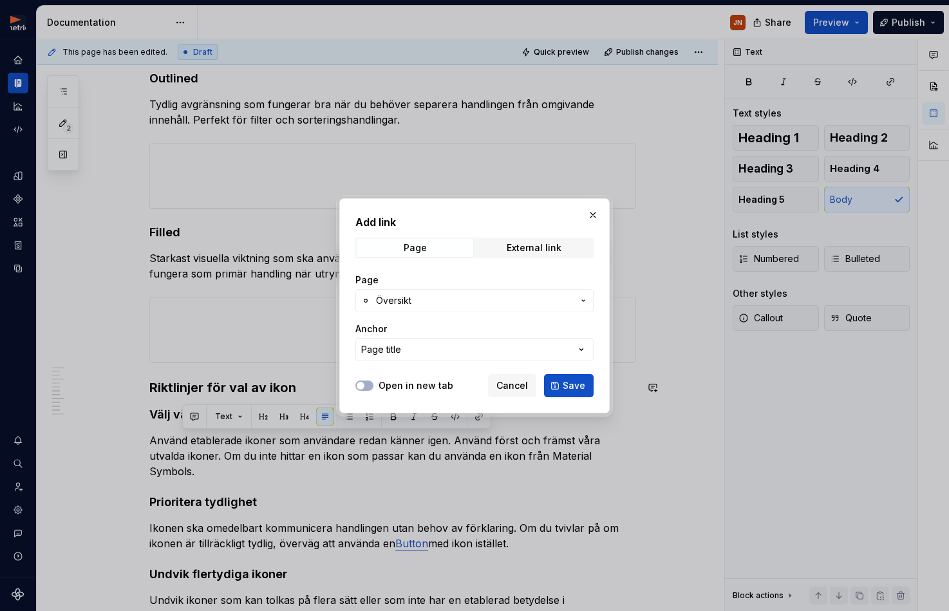
click at [409, 301] on span "Översikt" at bounding box center [393, 300] width 35 height 13
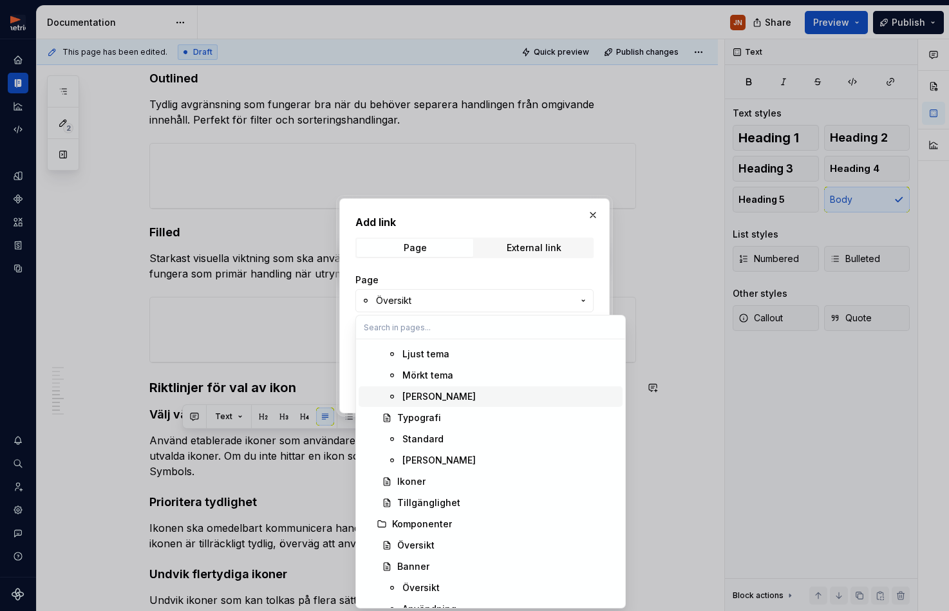
scroll to position [149, 0]
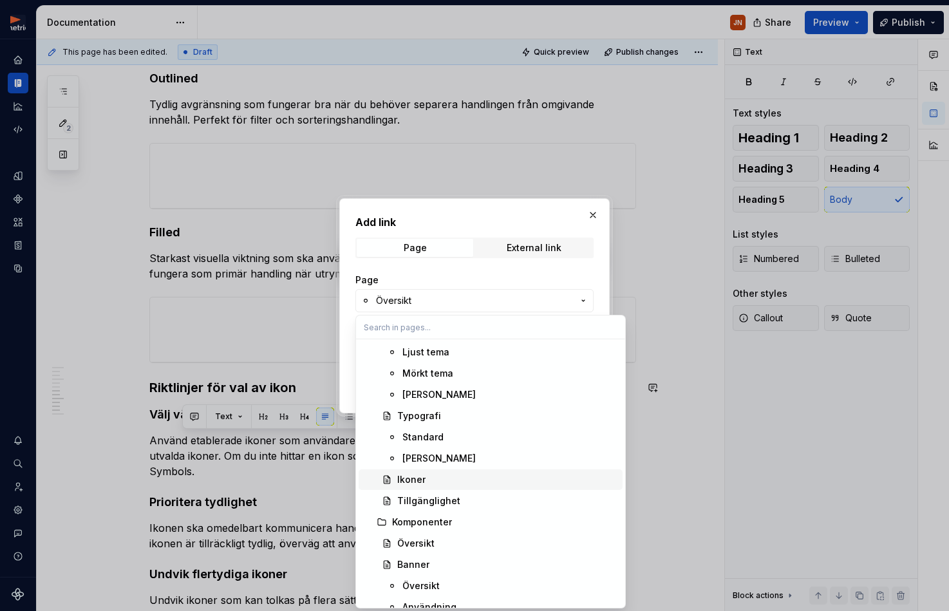
click at [434, 480] on div "Ikoner" at bounding box center [507, 479] width 220 height 13
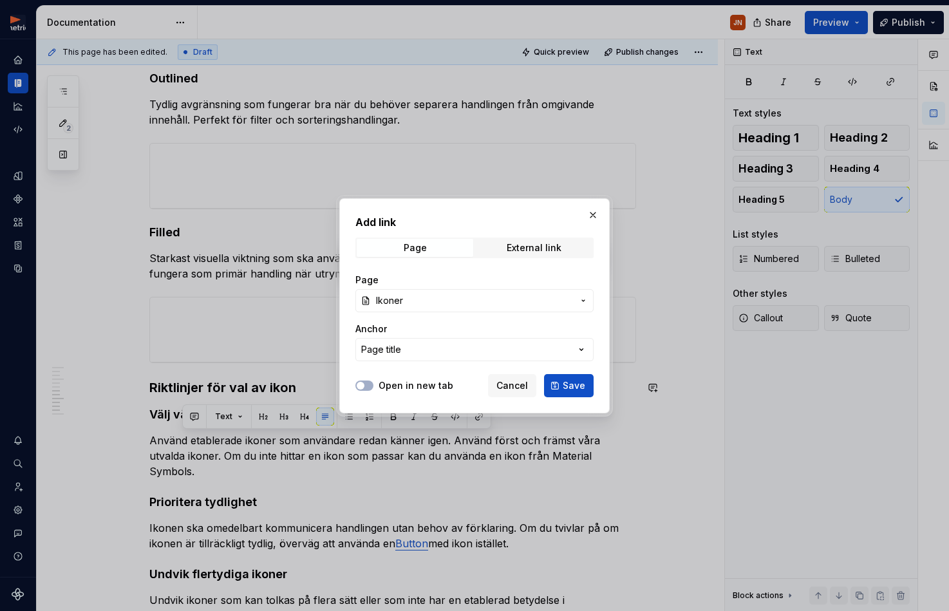
click at [412, 348] on button "Page title" at bounding box center [474, 349] width 238 height 23
click at [350, 352] on div "Add link Page External link Page Ikoner Anchor Page title Open in new tab Cance…" at bounding box center [474, 305] width 949 height 611
click at [340, 350] on div "Add link Page External link Page Ikoner Anchor Page title Open in new tab Cance…" at bounding box center [474, 305] width 270 height 215
click at [424, 351] on button "Page title" at bounding box center [474, 349] width 238 height 23
click at [350, 354] on div "Add link Page External link Page Ikoner Anchor Page title Open in new tab Cance…" at bounding box center [474, 305] width 949 height 611
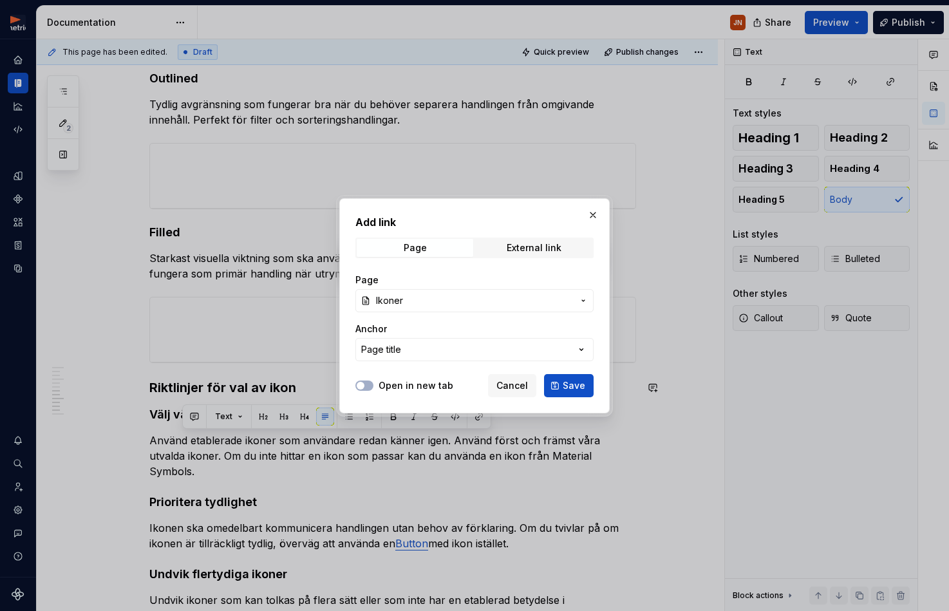
click at [394, 347] on div "Page title" at bounding box center [381, 349] width 40 height 13
click at [348, 348] on div "Add link Page External link Page Ikoner Anchor Page title Open in new tab Cance…" at bounding box center [474, 305] width 949 height 611
drag, startPoint x: 564, startPoint y: 380, endPoint x: 544, endPoint y: 386, distance: 20.6
click at [564, 380] on button "Save" at bounding box center [569, 385] width 50 height 23
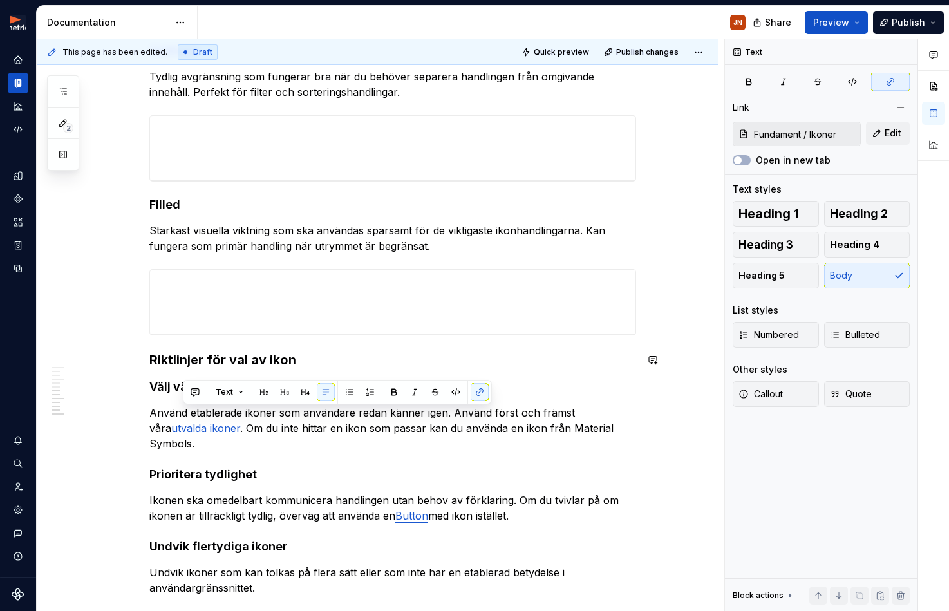
scroll to position [886, 0]
click at [521, 465] on h4 "Prioritera tydlighet" at bounding box center [392, 472] width 487 height 15
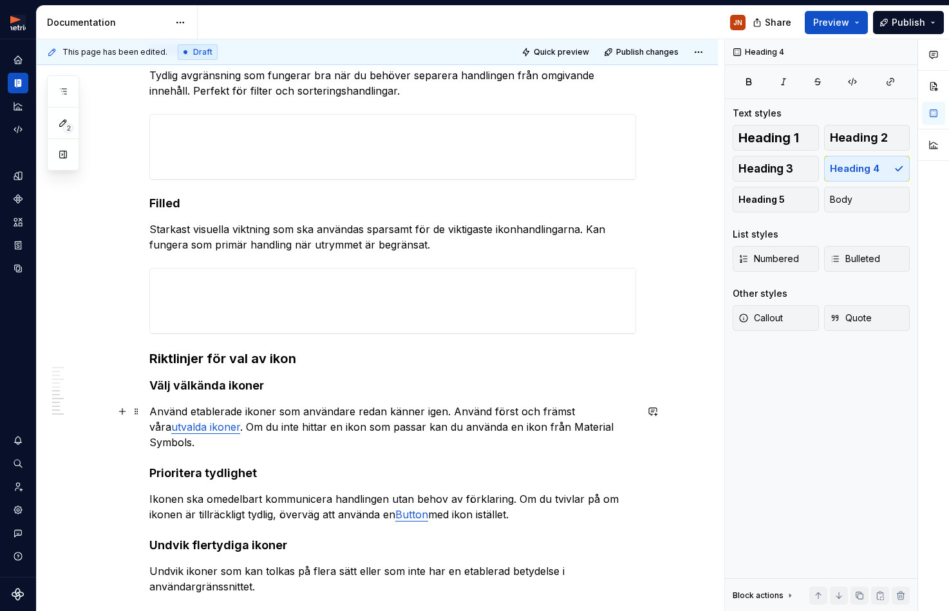
scroll to position [908, 0]
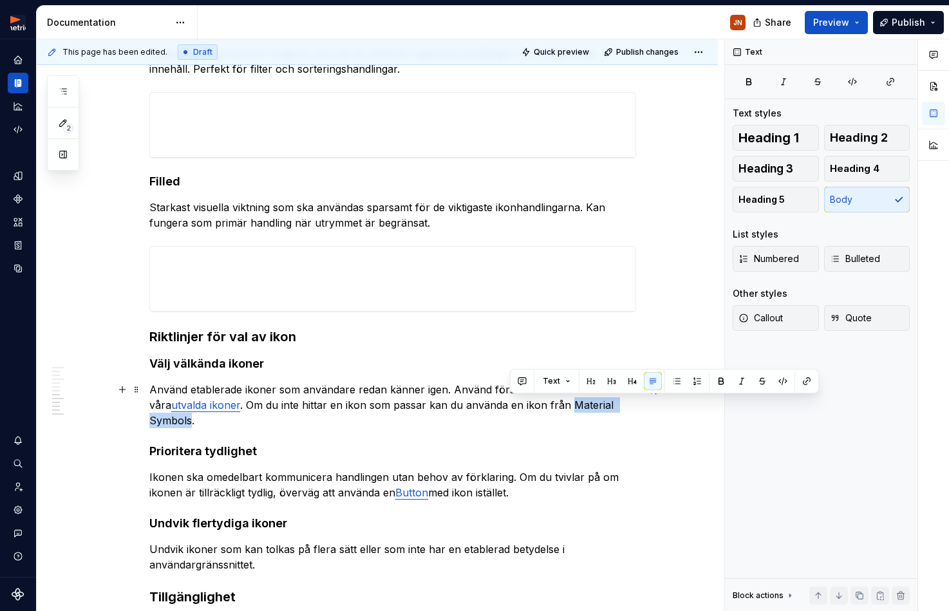
drag, startPoint x: 511, startPoint y: 407, endPoint x: 593, endPoint y: 409, distance: 81.8
click at [593, 409] on p "Använd etablerade ikoner som användare redan känner igen. Använd först och främ…" at bounding box center [392, 405] width 487 height 46
type textarea "*"
click at [800, 380] on button "button" at bounding box center [807, 381] width 18 height 18
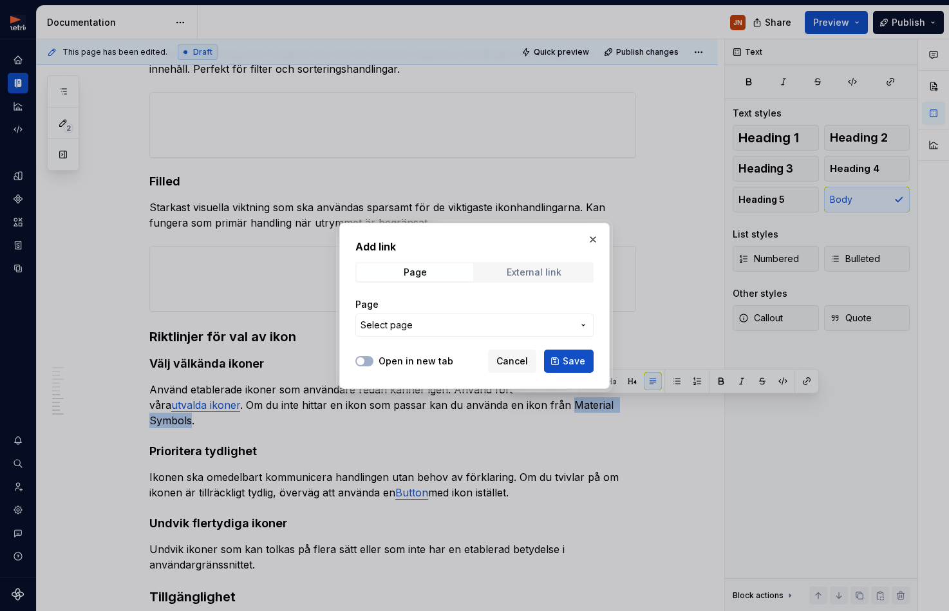
click at [533, 275] on div "External link" at bounding box center [534, 272] width 55 height 10
drag, startPoint x: 418, startPoint y: 342, endPoint x: 425, endPoint y: 336, distance: 9.1
click at [418, 341] on div "URL" at bounding box center [474, 317] width 238 height 54
click at [428, 333] on input "URL" at bounding box center [474, 325] width 238 height 23
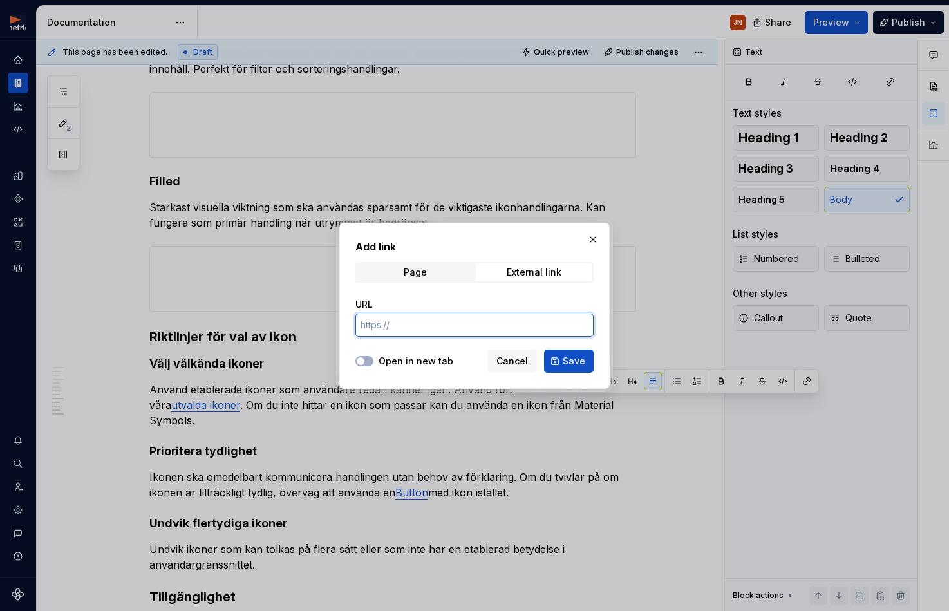
paste input "[URL][DOMAIN_NAME]"
type input "[URL][DOMAIN_NAME]"
click at [375, 357] on div "Open in new tab" at bounding box center [404, 361] width 98 height 13
drag, startPoint x: 360, startPoint y: 362, endPoint x: 372, endPoint y: 359, distance: 11.9
click at [362, 361] on span "button" at bounding box center [361, 361] width 8 height 8
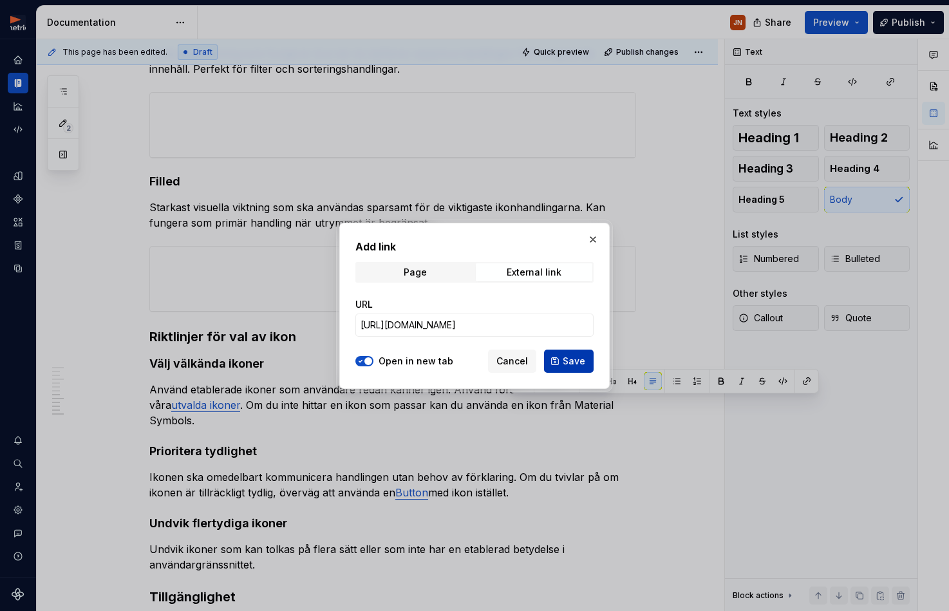
click at [570, 360] on span "Save" at bounding box center [574, 361] width 23 height 13
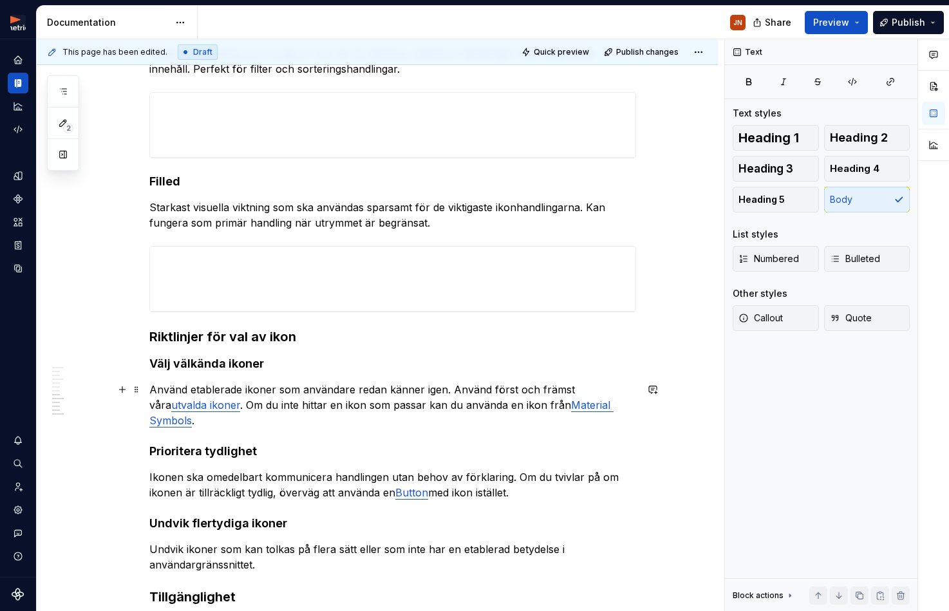
click at [377, 411] on p "Använd etablerade ikoner som användare redan känner igen. Använd först och främ…" at bounding box center [392, 405] width 487 height 46
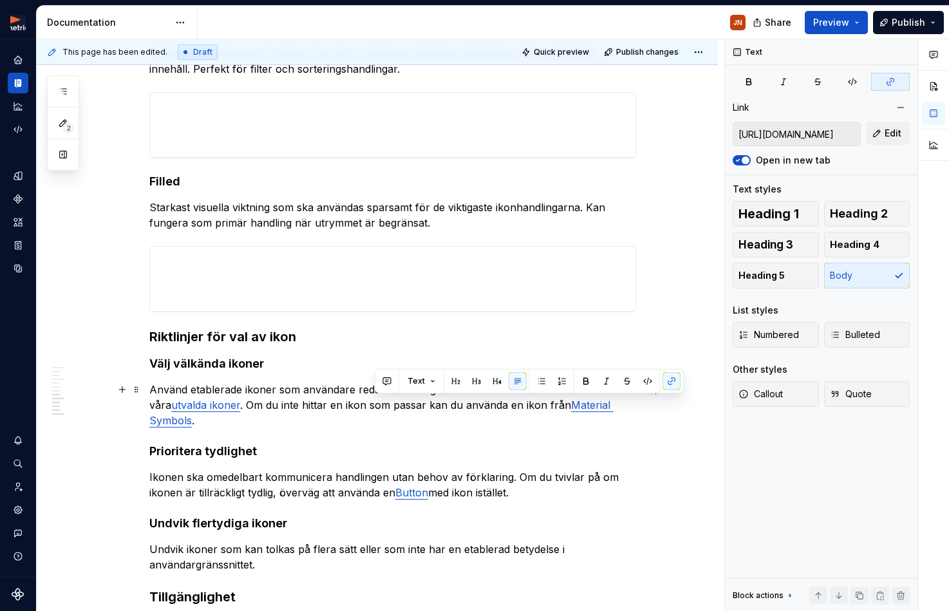
click at [344, 404] on p "Använd etablerade ikoner som användare redan känner igen. Använd först och främ…" at bounding box center [392, 405] width 487 height 46
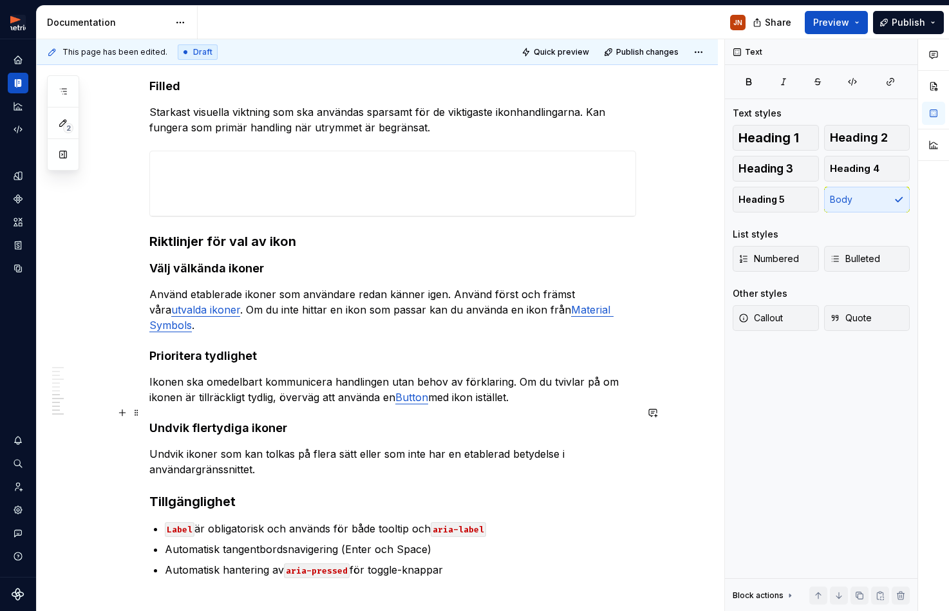
scroll to position [1011, 0]
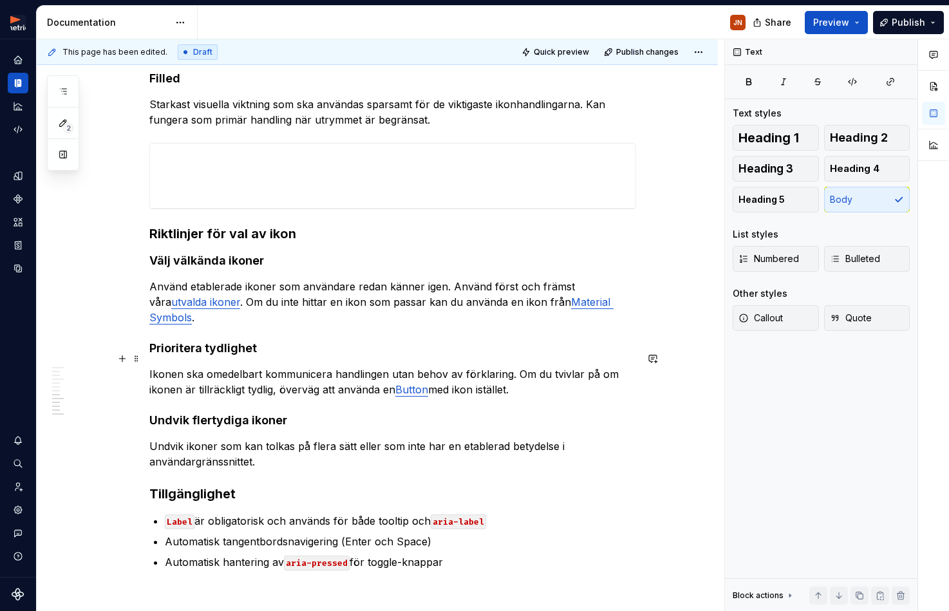
drag, startPoint x: 457, startPoint y: 373, endPoint x: 462, endPoint y: 382, distance: 10.1
click at [457, 374] on p "Ikonen ska omedelbart kommunicera handlingen utan behov av förklaring. Om du tv…" at bounding box center [392, 381] width 487 height 31
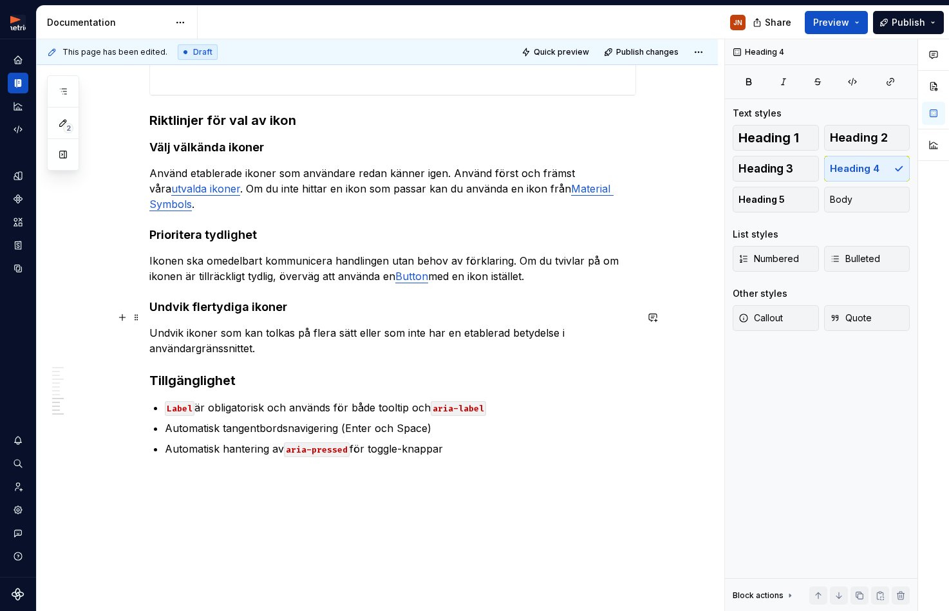
scroll to position [1127, 0]
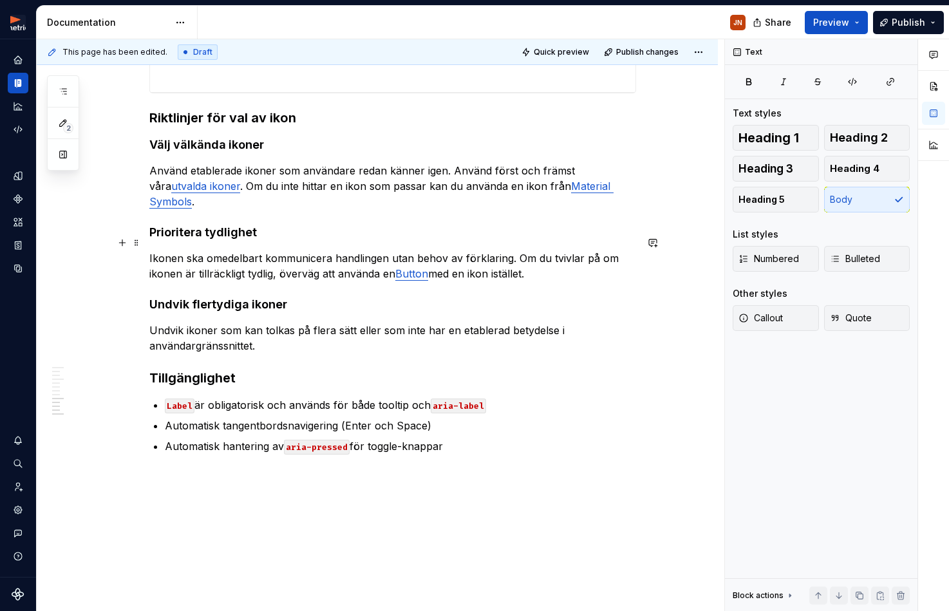
click at [341, 256] on p "Ikonen ska omedelbart kommunicera handlingen utan behov av förklaring. Om du tv…" at bounding box center [392, 265] width 487 height 31
click at [553, 257] on p "Ikonen ska omedelbart kommunicera handlingen utan behov av förklaring. Om du tv…" at bounding box center [392, 265] width 487 height 31
click at [528, 261] on p "Ikonen ska omedelbart kommunicera handlingen utan behov av förklaring. Om du tv…" at bounding box center [392, 265] width 487 height 31
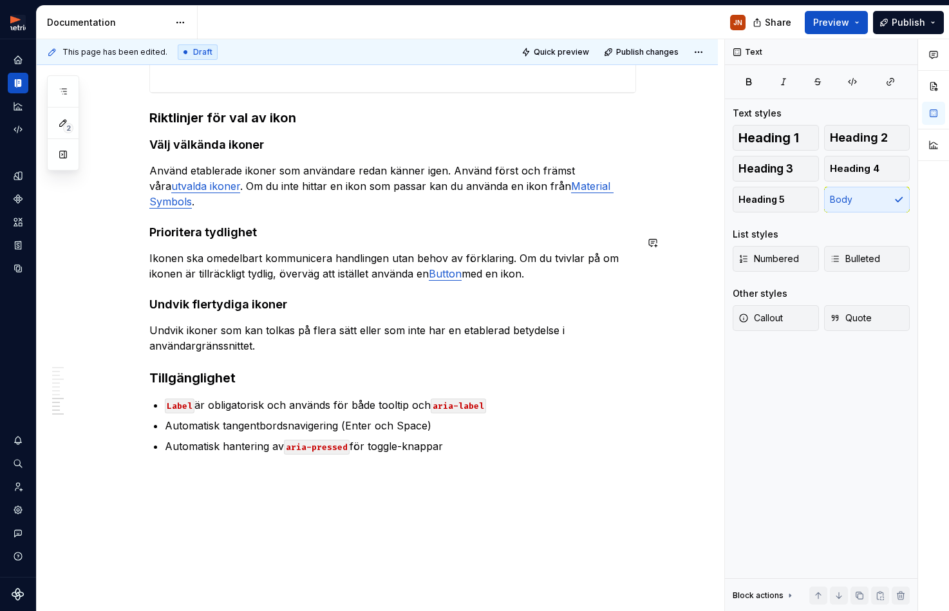
drag, startPoint x: 589, startPoint y: 277, endPoint x: 550, endPoint y: 277, distance: 39.3
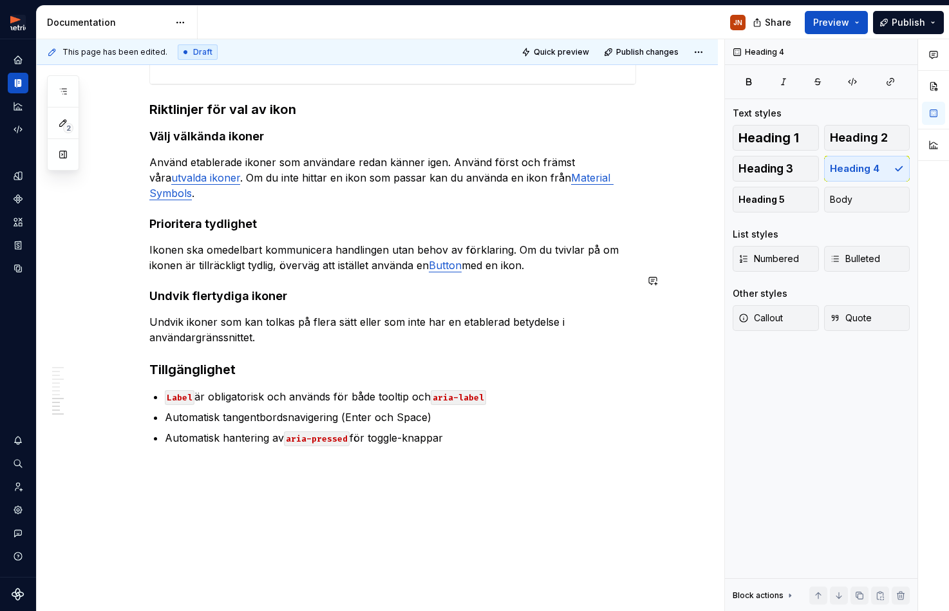
scroll to position [1155, 0]
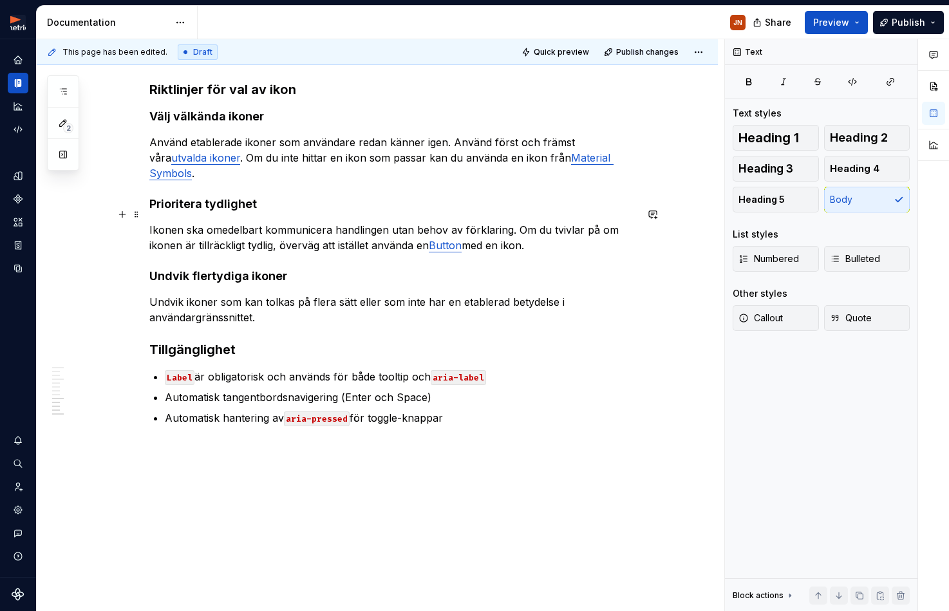
click at [540, 234] on p "Ikonen ska omedelbart kommunicera handlingen utan behov av förklaring. Om du tv…" at bounding box center [392, 237] width 487 height 31
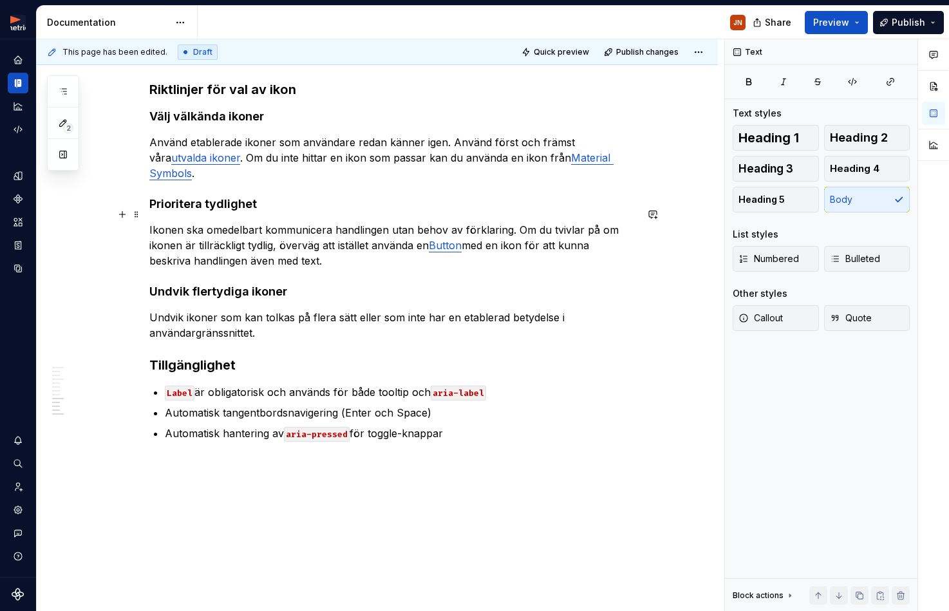
click at [292, 245] on p "Ikonen ska omedelbart kommunicera handlingen utan behov av förklaring. Om du tv…" at bounding box center [392, 245] width 487 height 46
drag, startPoint x: 368, startPoint y: 276, endPoint x: 361, endPoint y: 277, distance: 6.6
click at [368, 284] on h4 "Undvik flertydiga ikoner" at bounding box center [392, 291] width 487 height 15
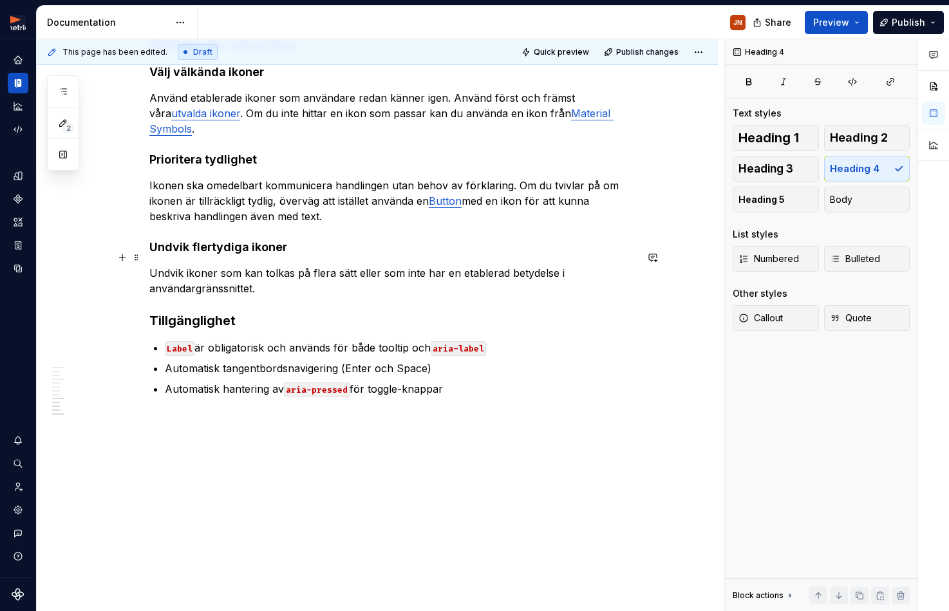
scroll to position [1199, 0]
click at [265, 201] on p "Ikonen ska omedelbart kommunicera handlingen utan behov av förklaring. Om du tv…" at bounding box center [392, 201] width 487 height 46
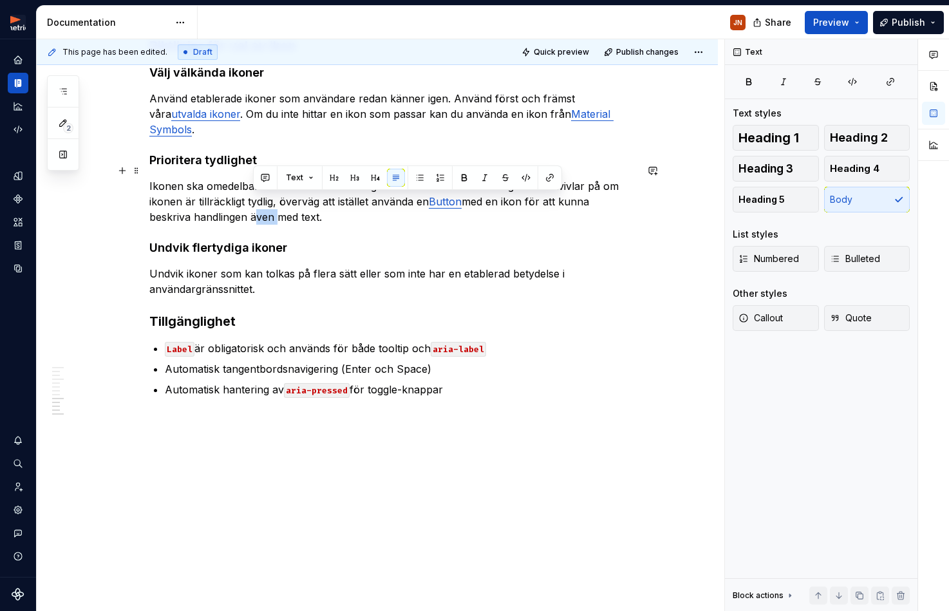
click at [265, 201] on p "Ikonen ska omedelbart kommunicera handlingen utan behov av förklaring. Om du tv…" at bounding box center [392, 201] width 487 height 46
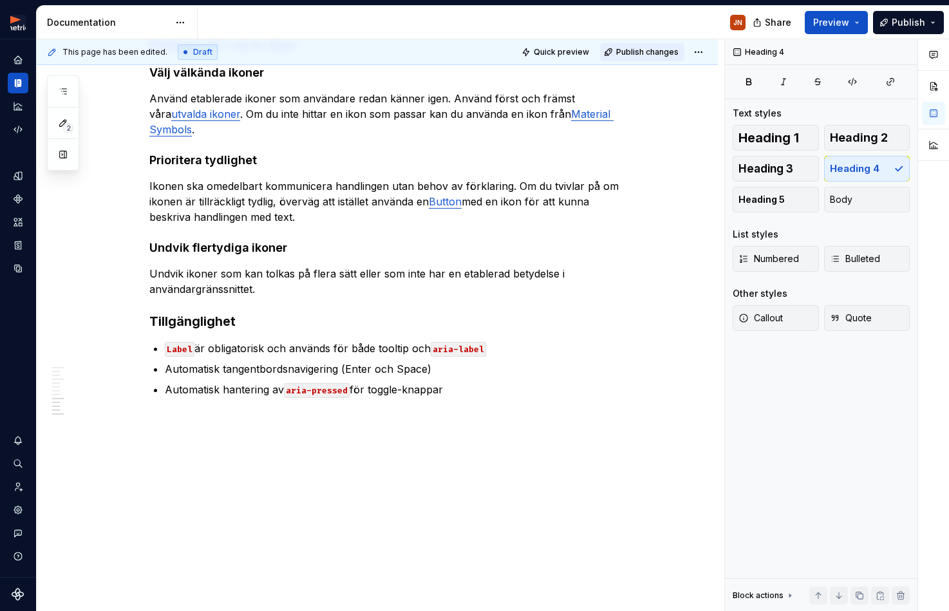
click at [663, 52] on span "Publish changes" at bounding box center [647, 52] width 62 height 10
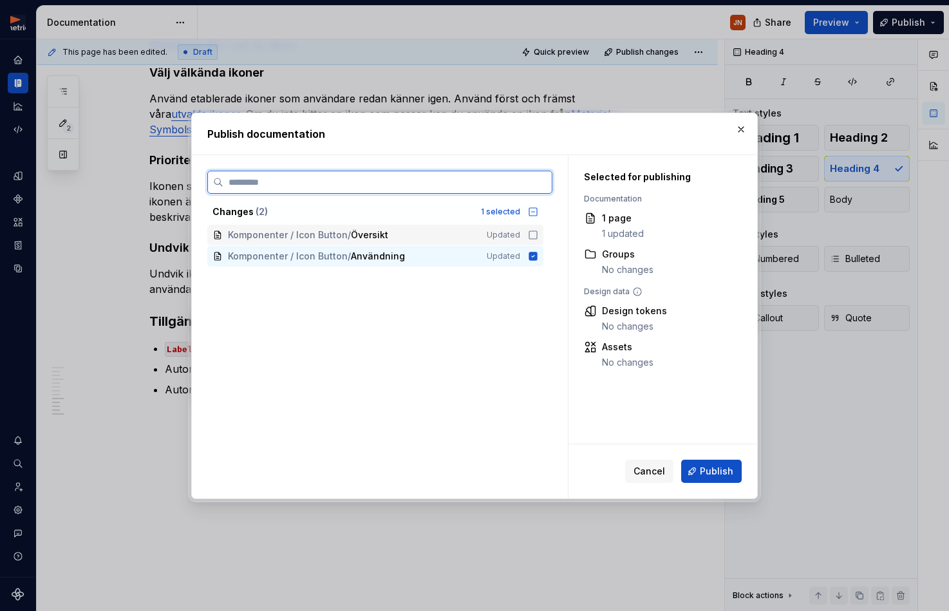
click at [538, 236] on icon at bounding box center [533, 235] width 10 height 10
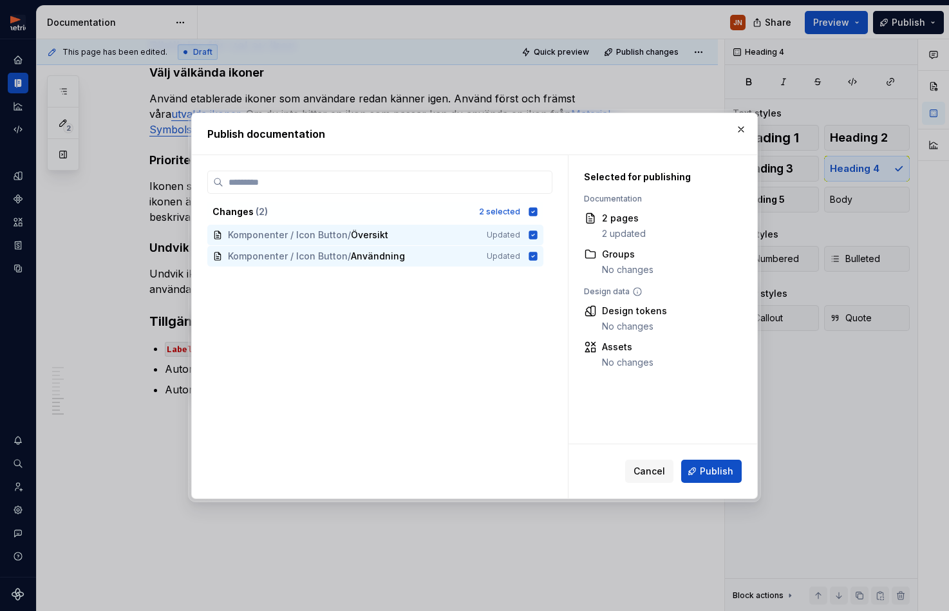
click at [718, 473] on span "Publish" at bounding box center [716, 471] width 33 height 13
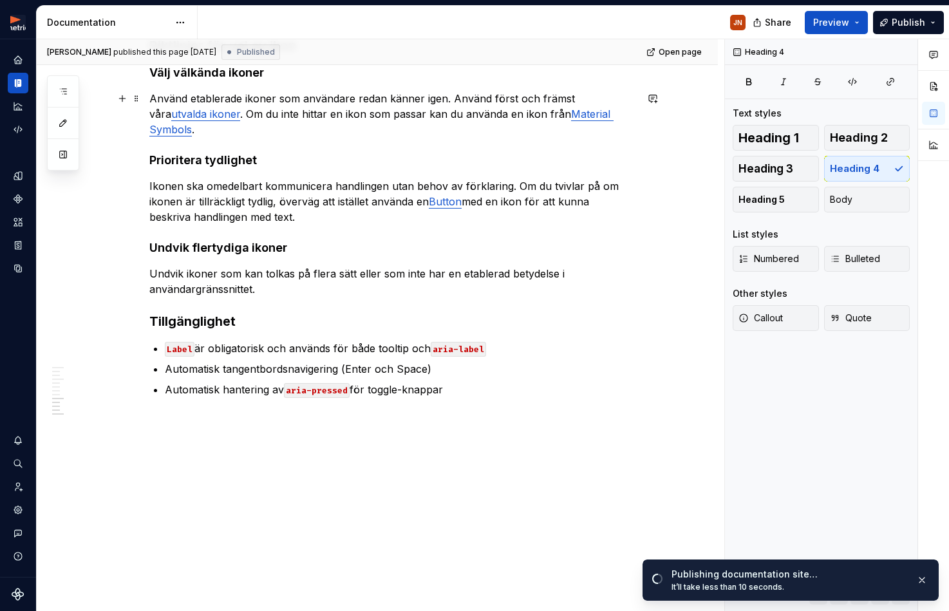
scroll to position [1173, 0]
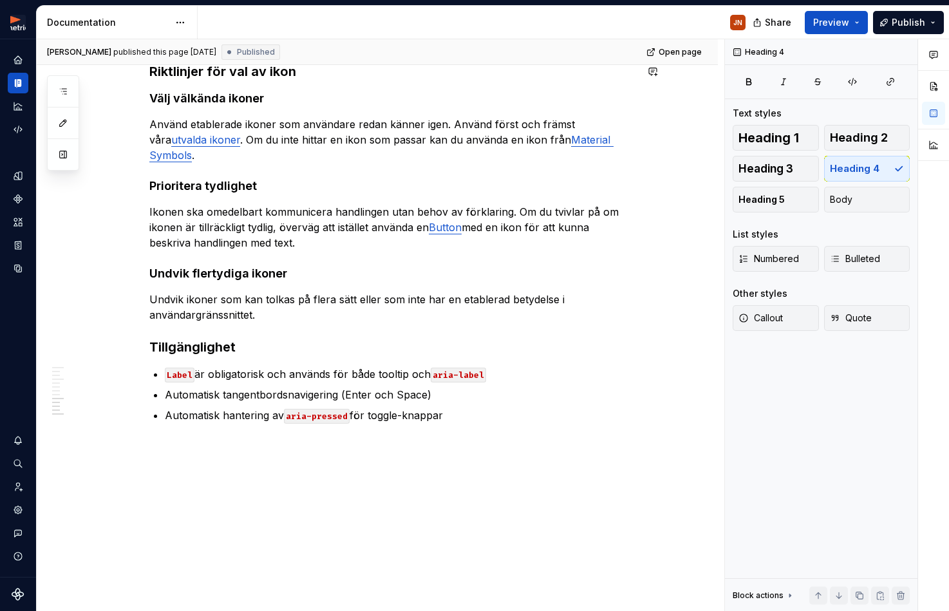
type textarea "*"
